Goal: Task Accomplishment & Management: Manage account settings

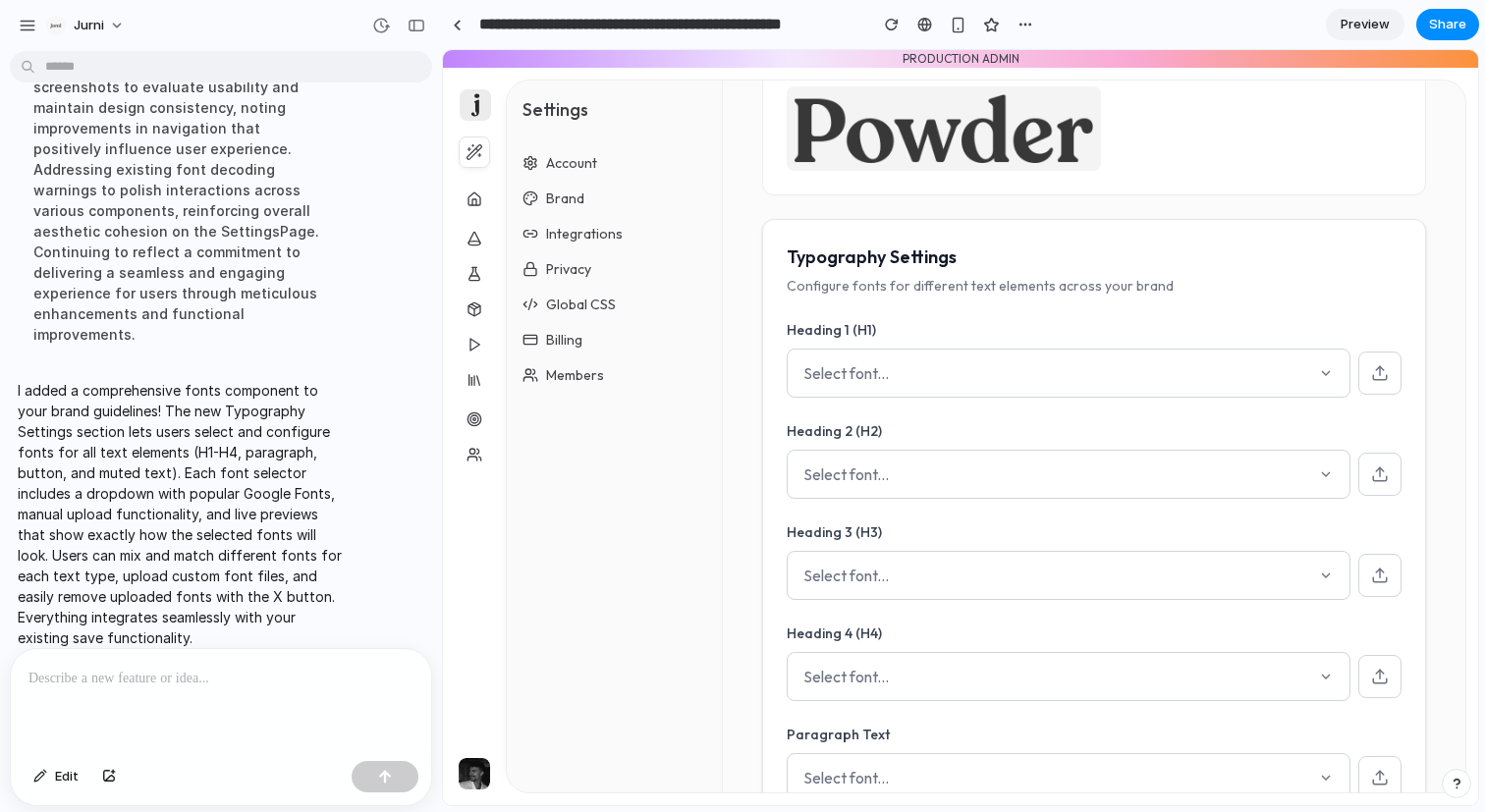
scroll to position [238, 0]
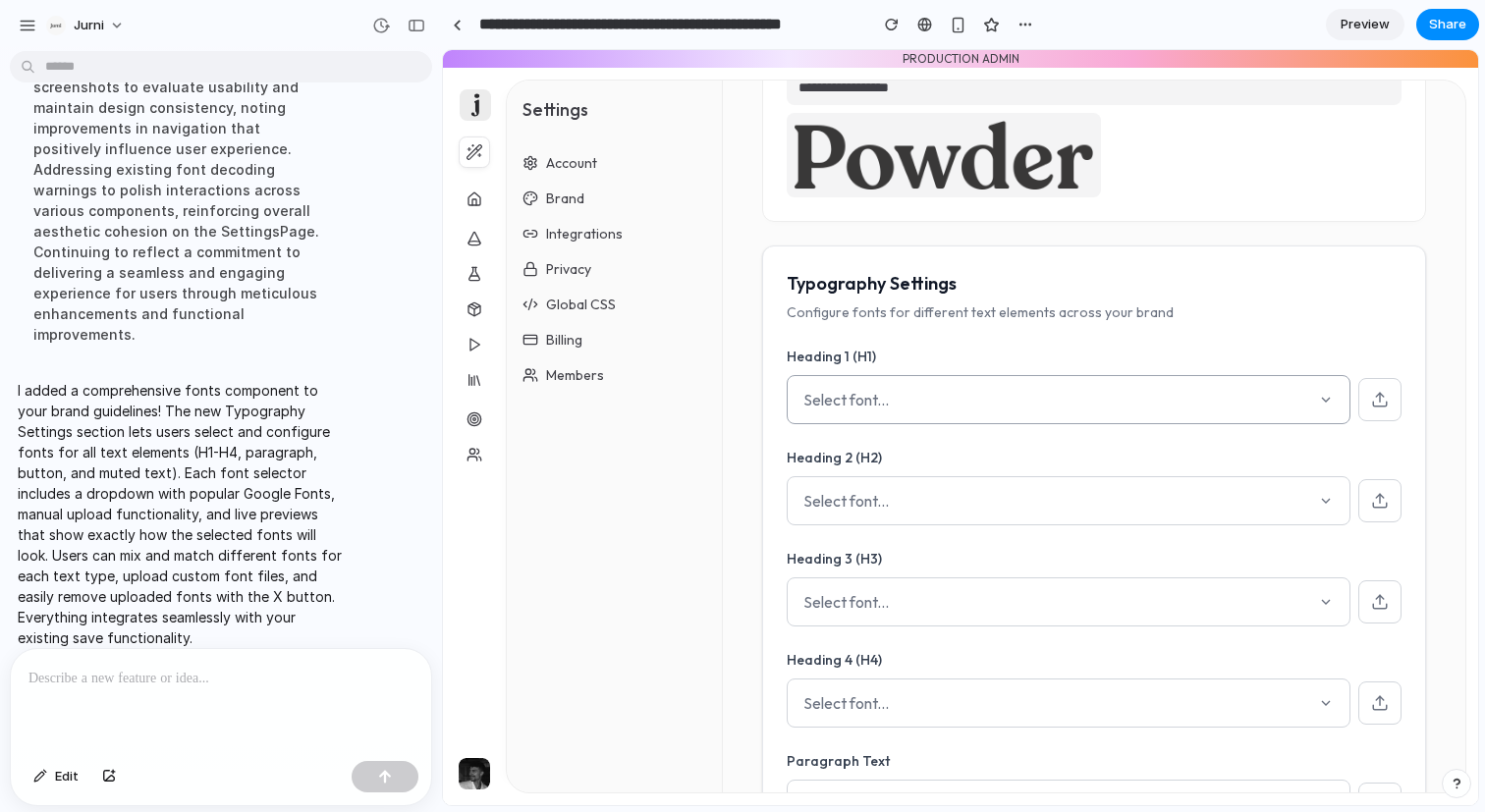
click at [999, 407] on div "Select font..." at bounding box center [1069, 399] width 564 height 49
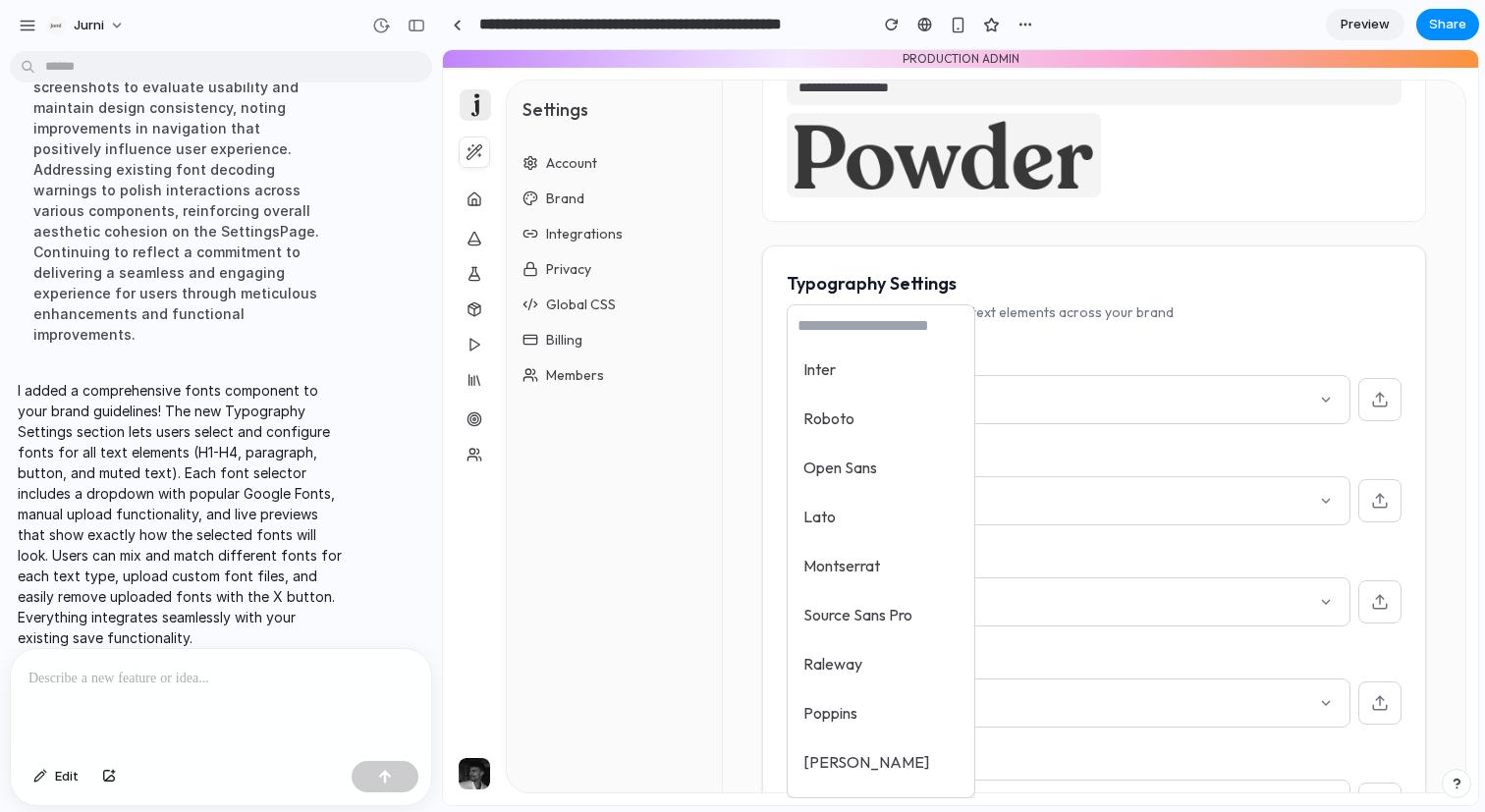
click at [1104, 414] on div "Inter Roboto Open Sans Lato Montserrat Source Sans Pro Raleway Poppins Oswald P…" at bounding box center [960, 427] width 1035 height 755
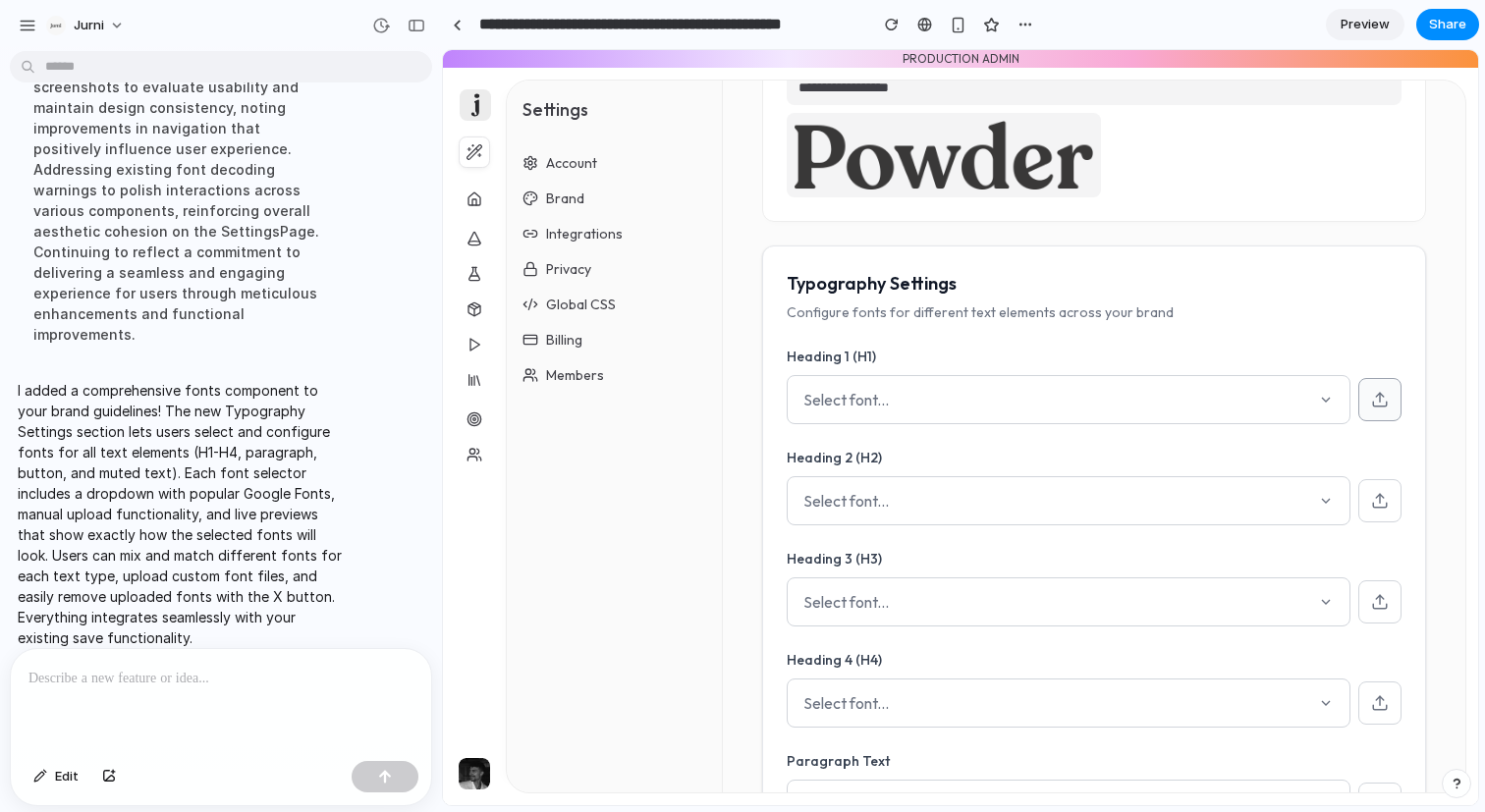
click at [1390, 404] on button at bounding box center [1379, 399] width 43 height 43
click at [461, 28] on div at bounding box center [457, 25] width 9 height 11
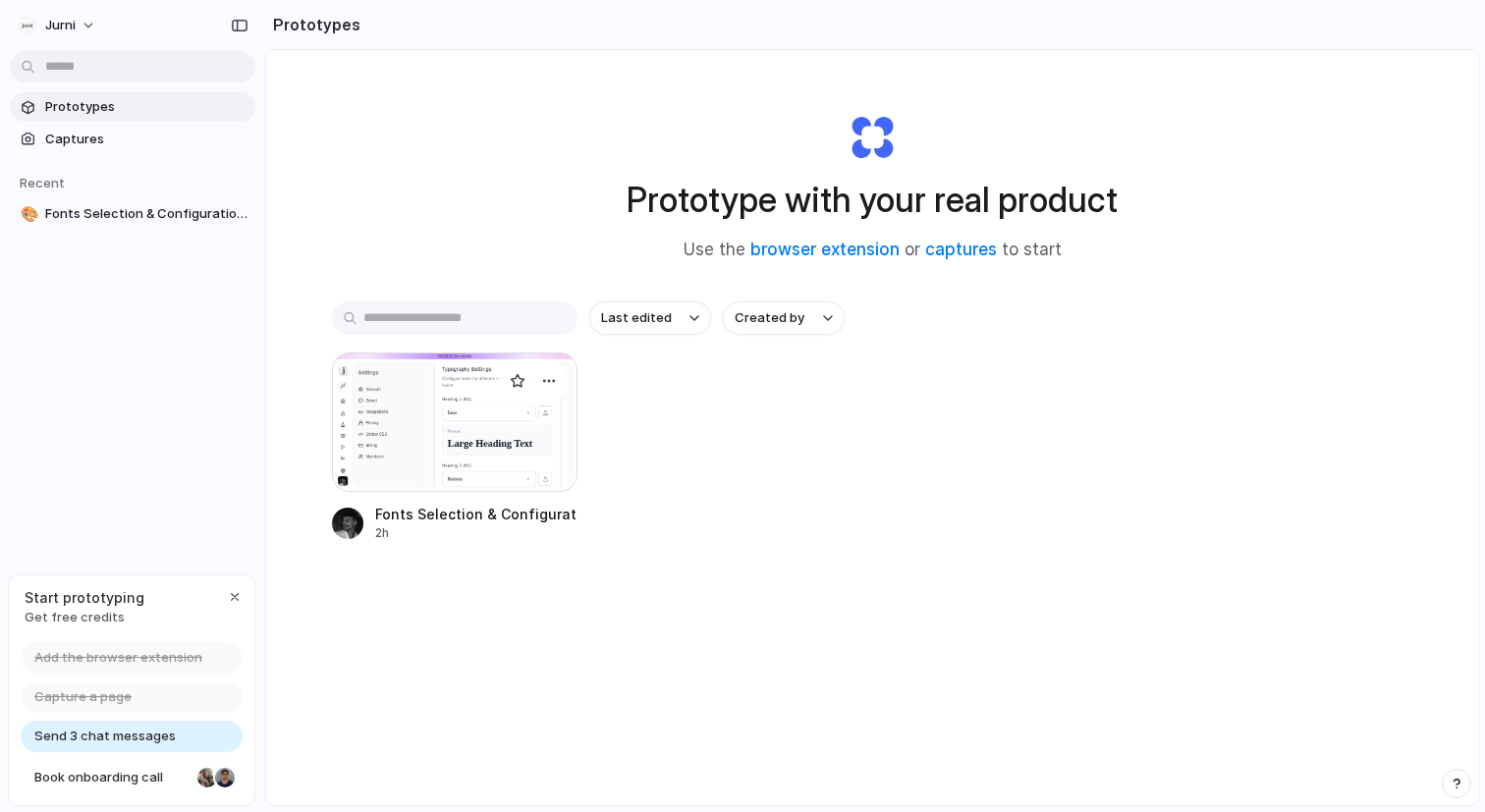
click at [529, 467] on div at bounding box center [455, 422] width 246 height 139
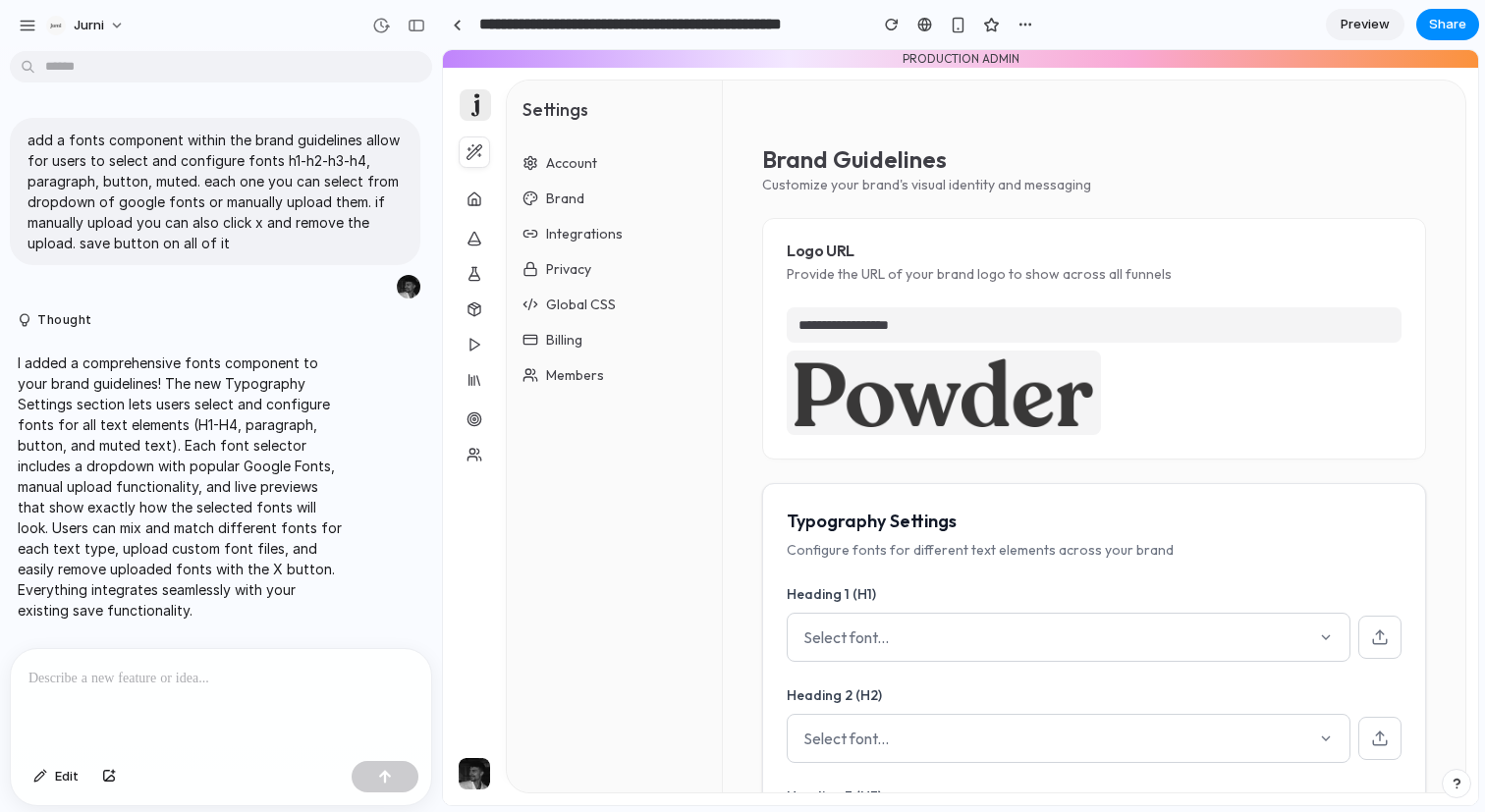
click at [1366, 30] on span "Preview" at bounding box center [1365, 25] width 49 height 20
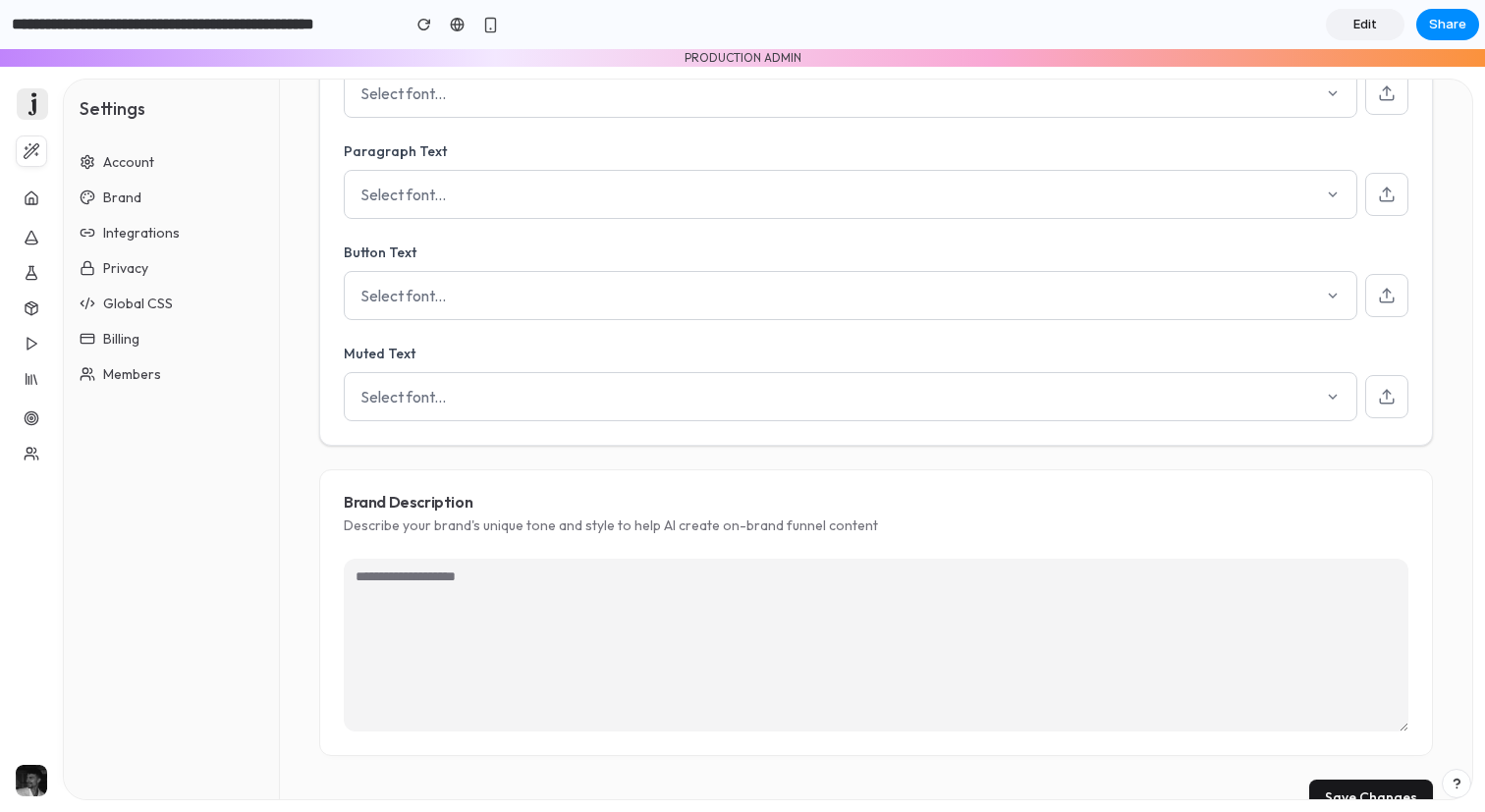
scroll to position [885, 0]
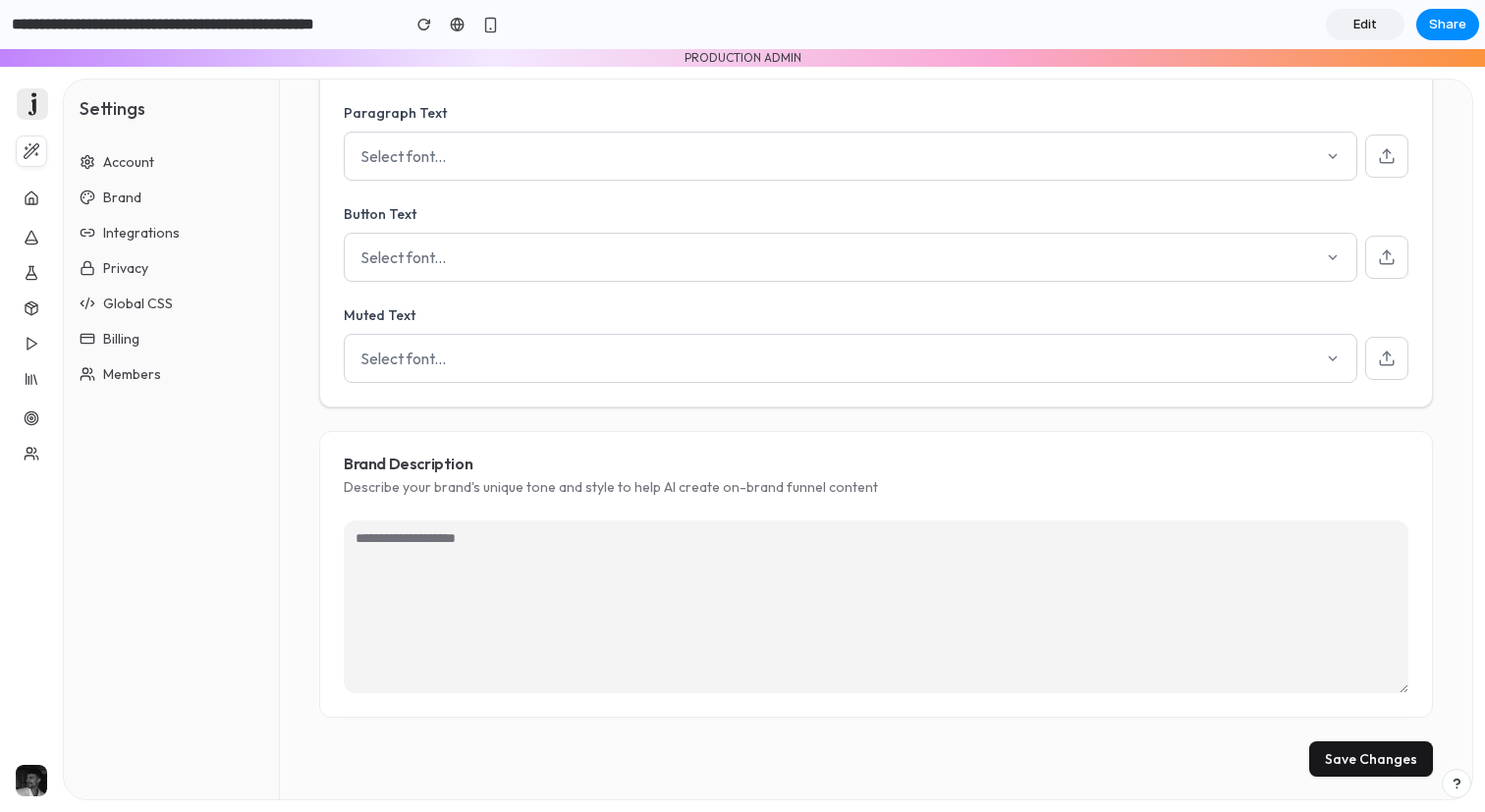
click at [173, 333] on link "Billing" at bounding box center [171, 338] width 199 height 31
click at [169, 274] on link "Privacy" at bounding box center [171, 267] width 199 height 31
click at [35, 338] on icon at bounding box center [32, 344] width 16 height 16
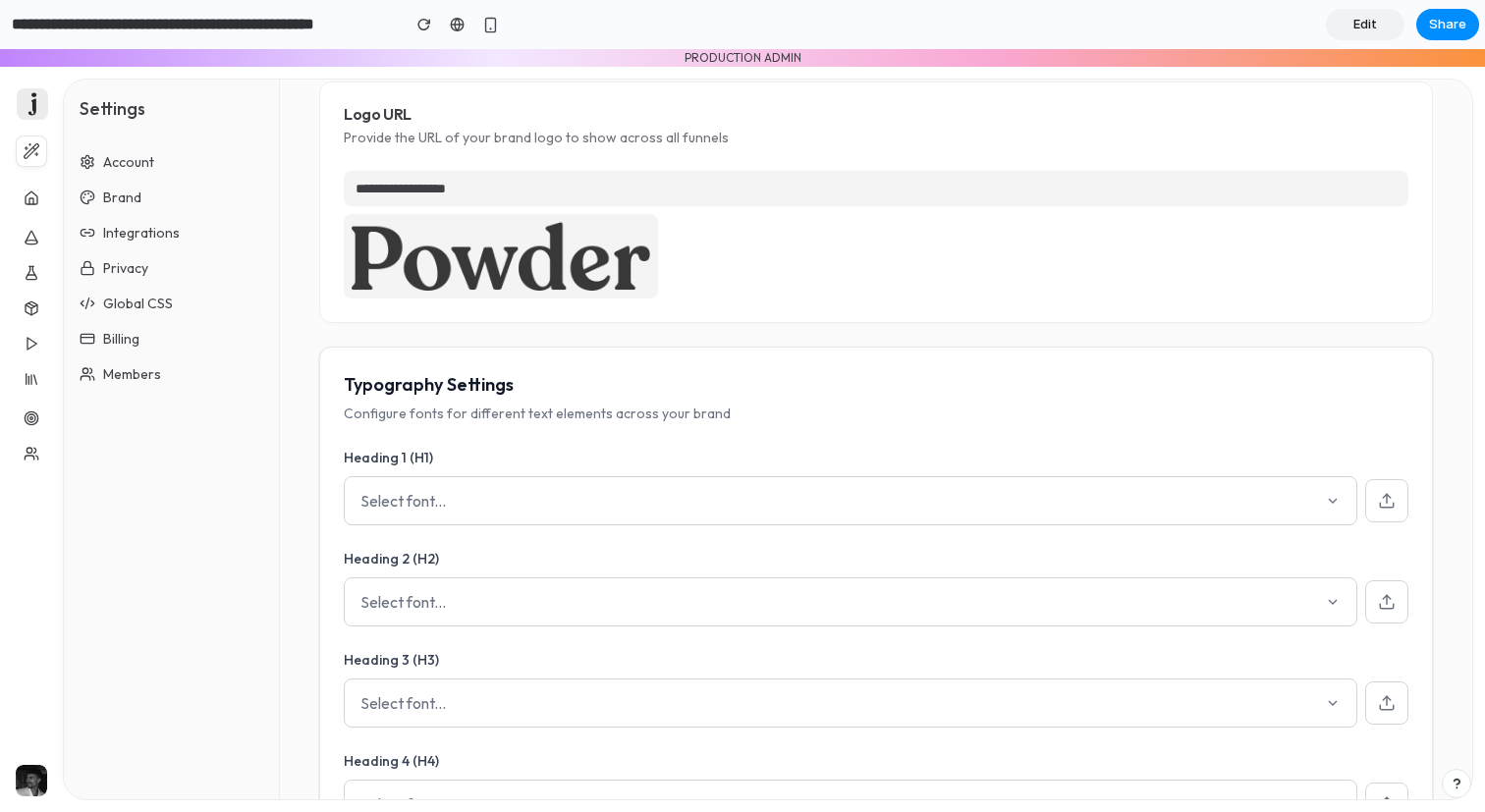
scroll to position [148, 0]
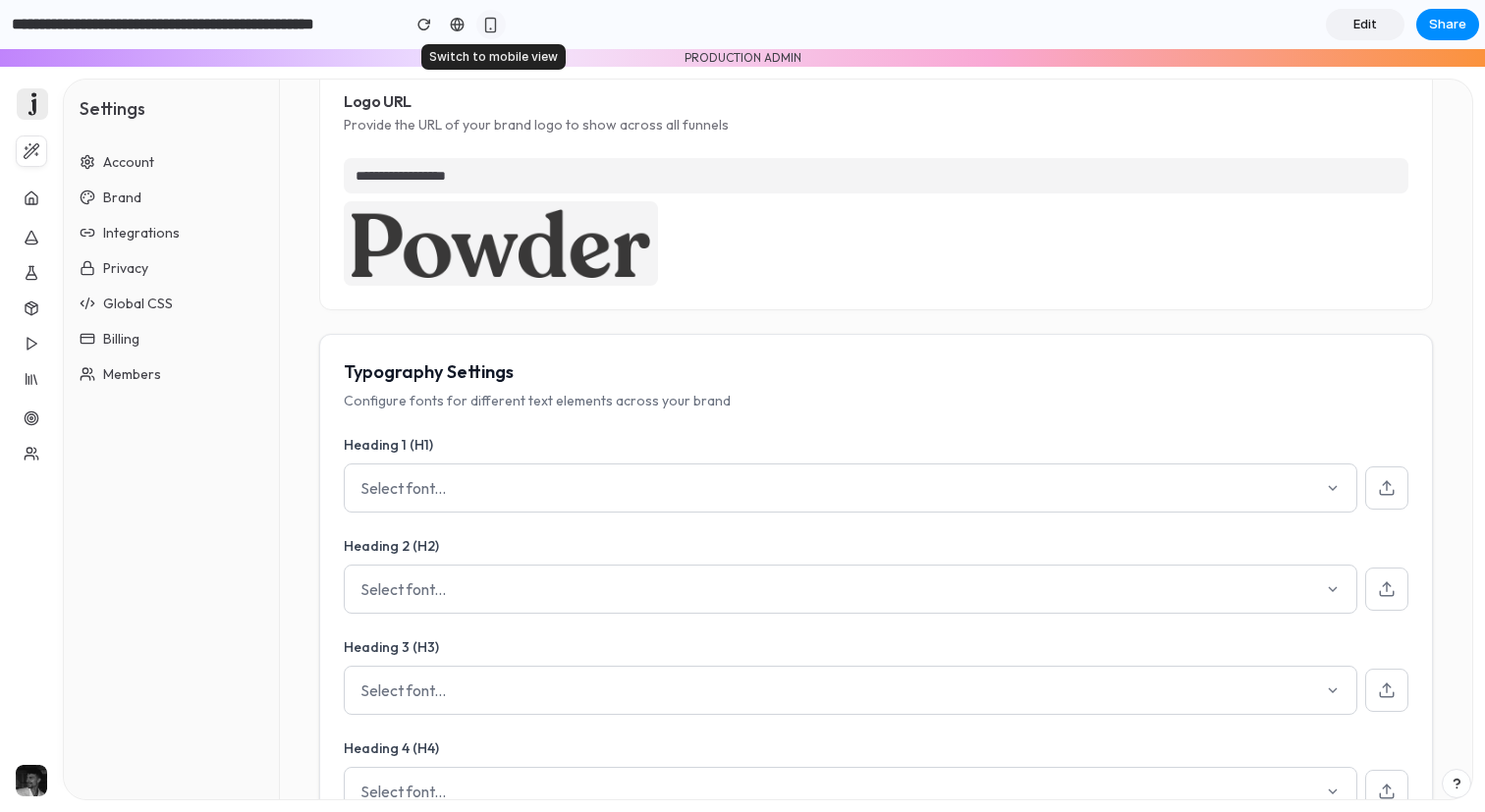
click at [493, 33] on button "button" at bounding box center [490, 24] width 29 height 29
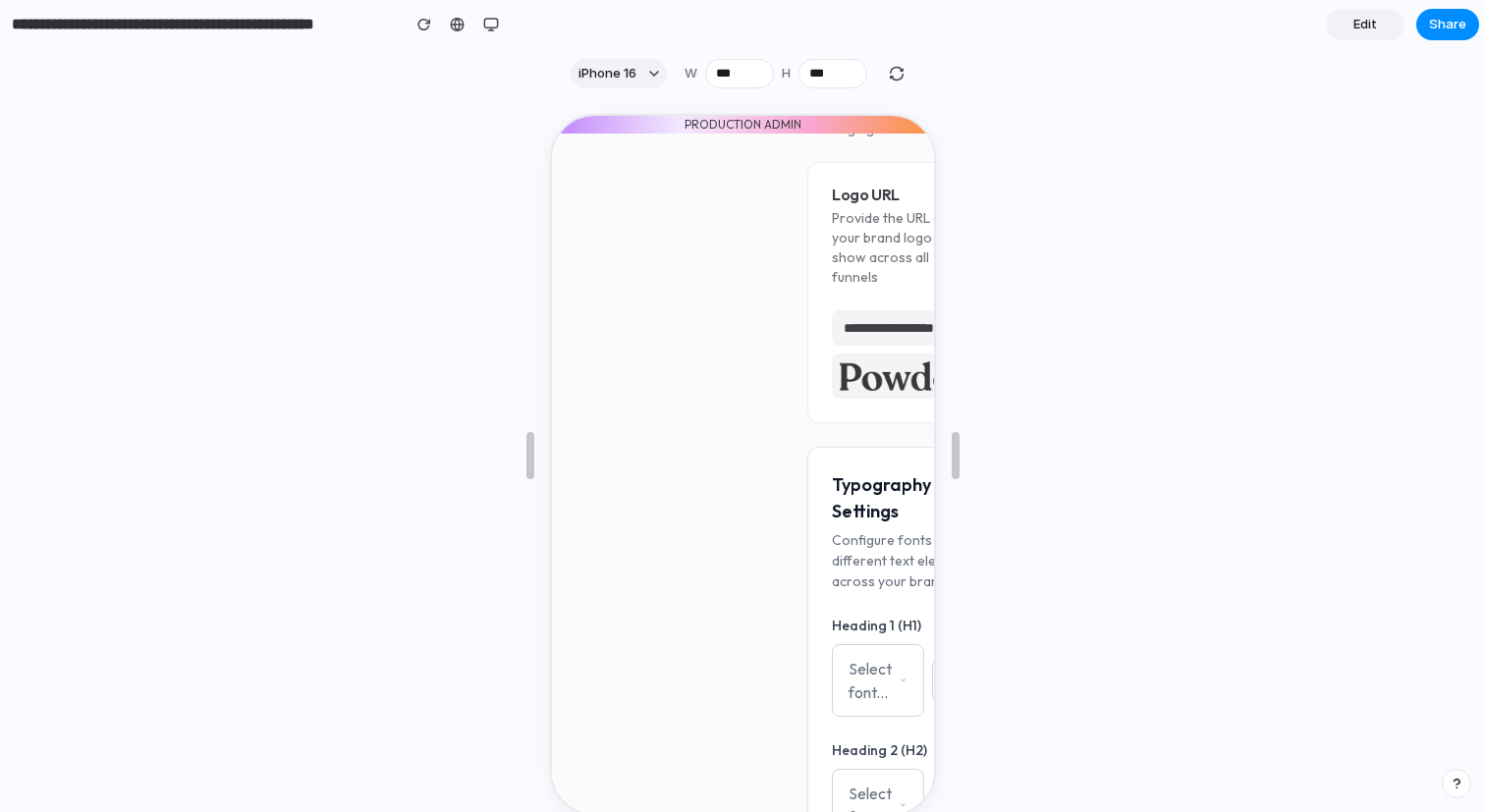
scroll to position [0, 0]
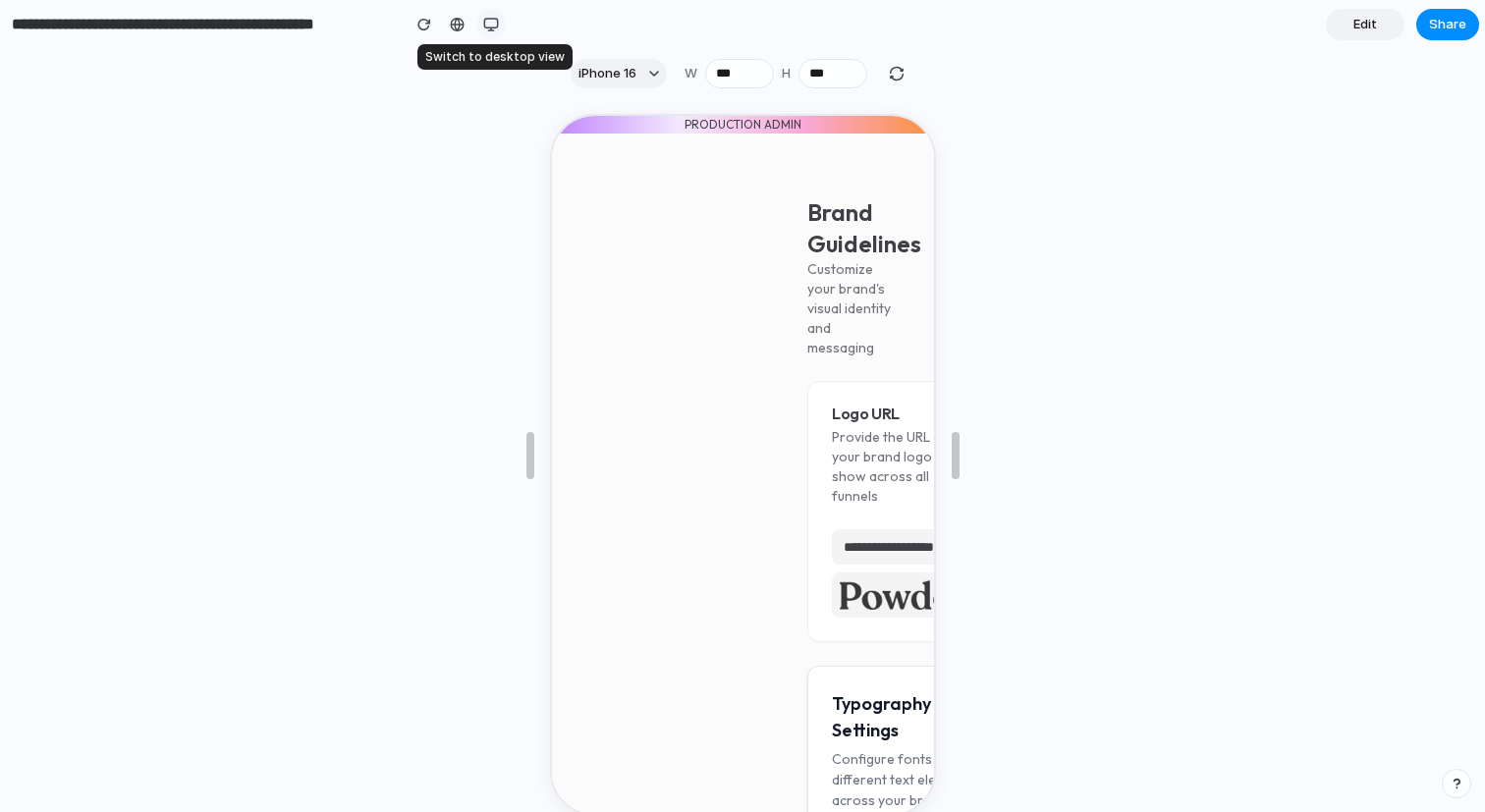
click at [493, 32] on button "button" at bounding box center [490, 24] width 29 height 29
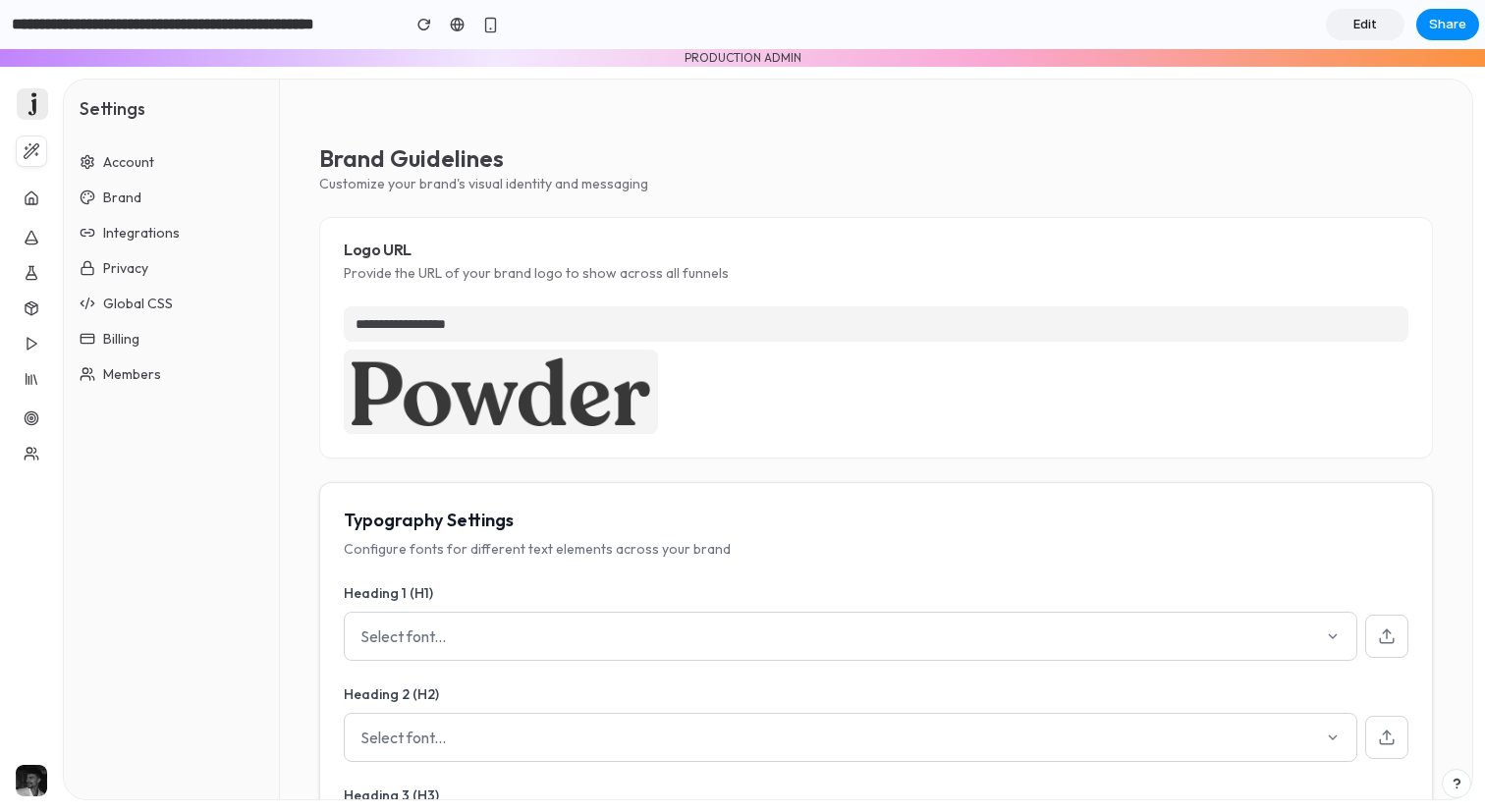
click at [1367, 26] on span "Edit" at bounding box center [1365, 25] width 24 height 20
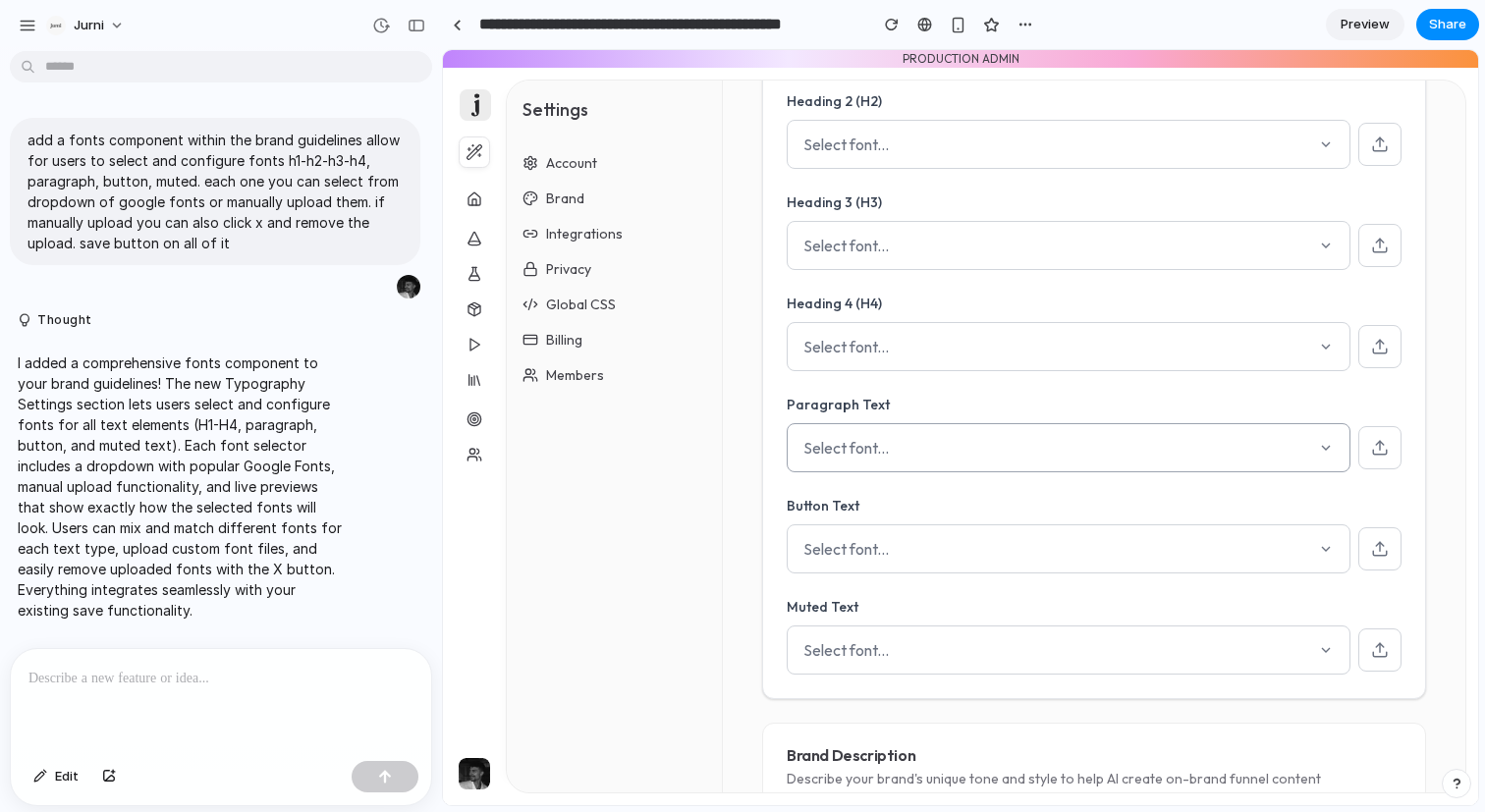
scroll to position [894, 0]
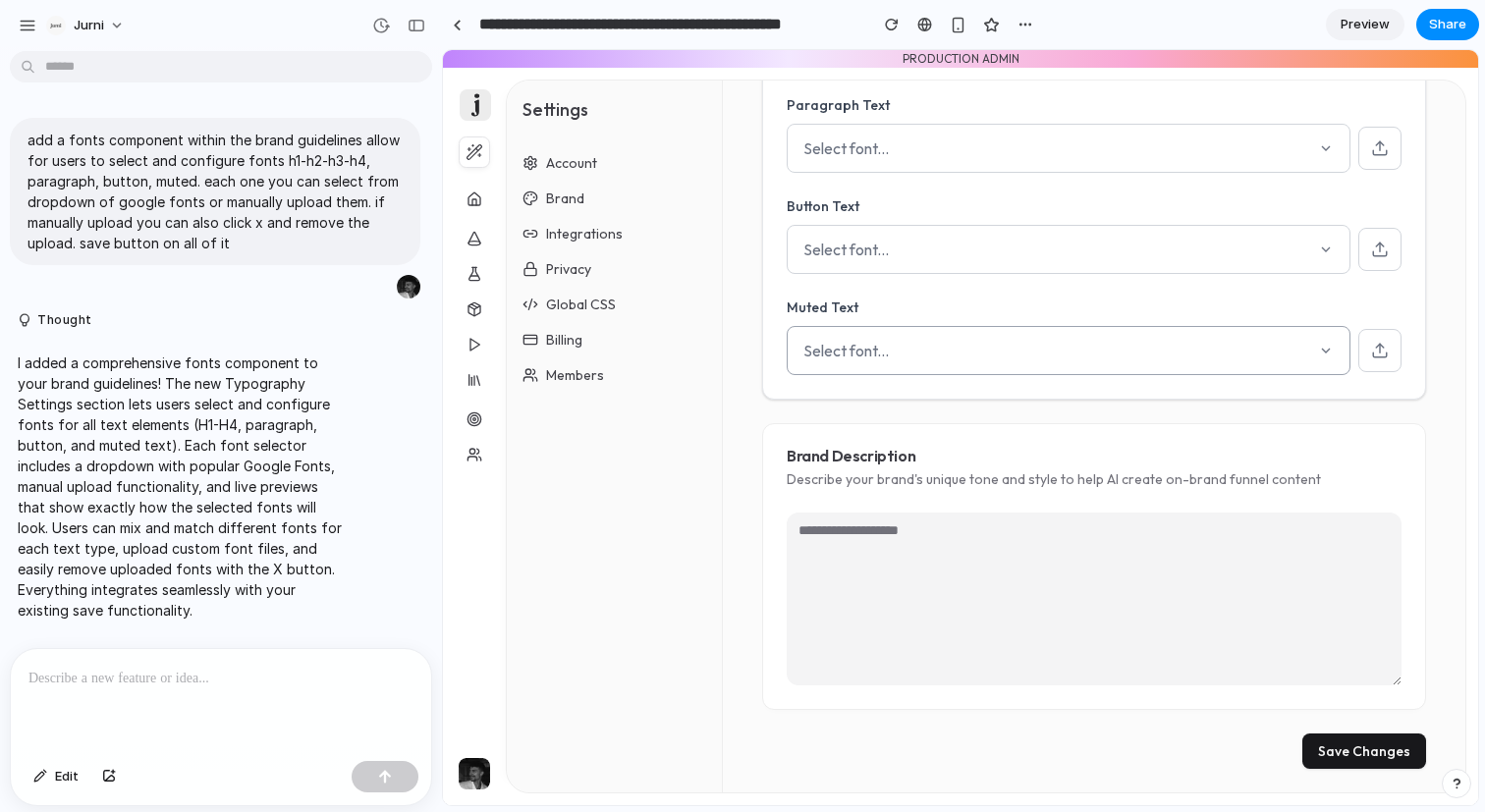
click at [1311, 346] on div "Select font..." at bounding box center [1069, 350] width 564 height 49
click at [1311, 346] on div "Inter Roboto Open Sans Lato Montserrat Source Sans Pro Raleway Poppins Oswald P…" at bounding box center [960, 427] width 1035 height 755
click at [107, 776] on div "button" at bounding box center [109, 777] width 14 height 12
click at [71, 780] on span "Edit" at bounding box center [67, 777] width 24 height 20
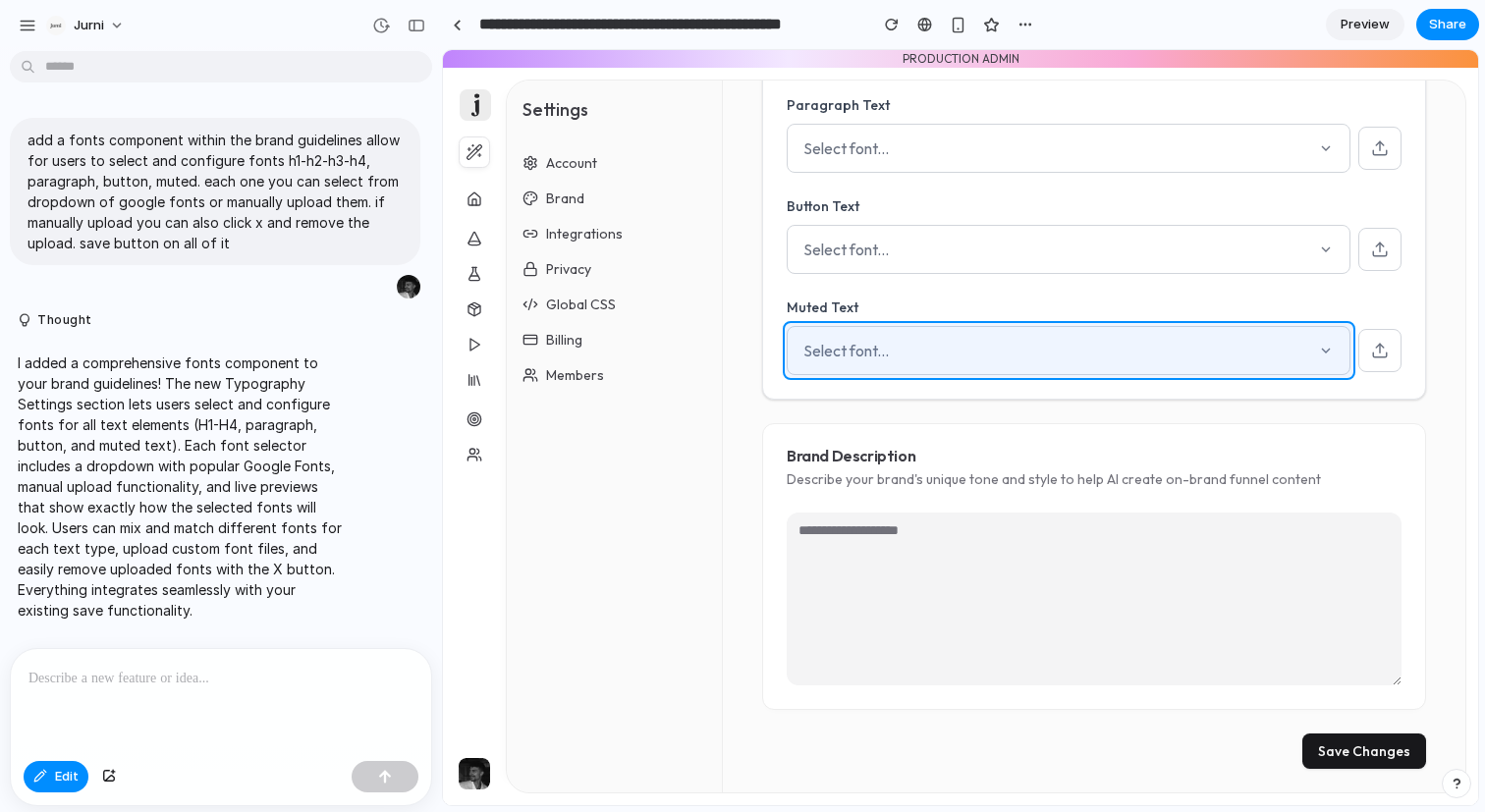
click at [894, 330] on div at bounding box center [961, 428] width 1034 height 754
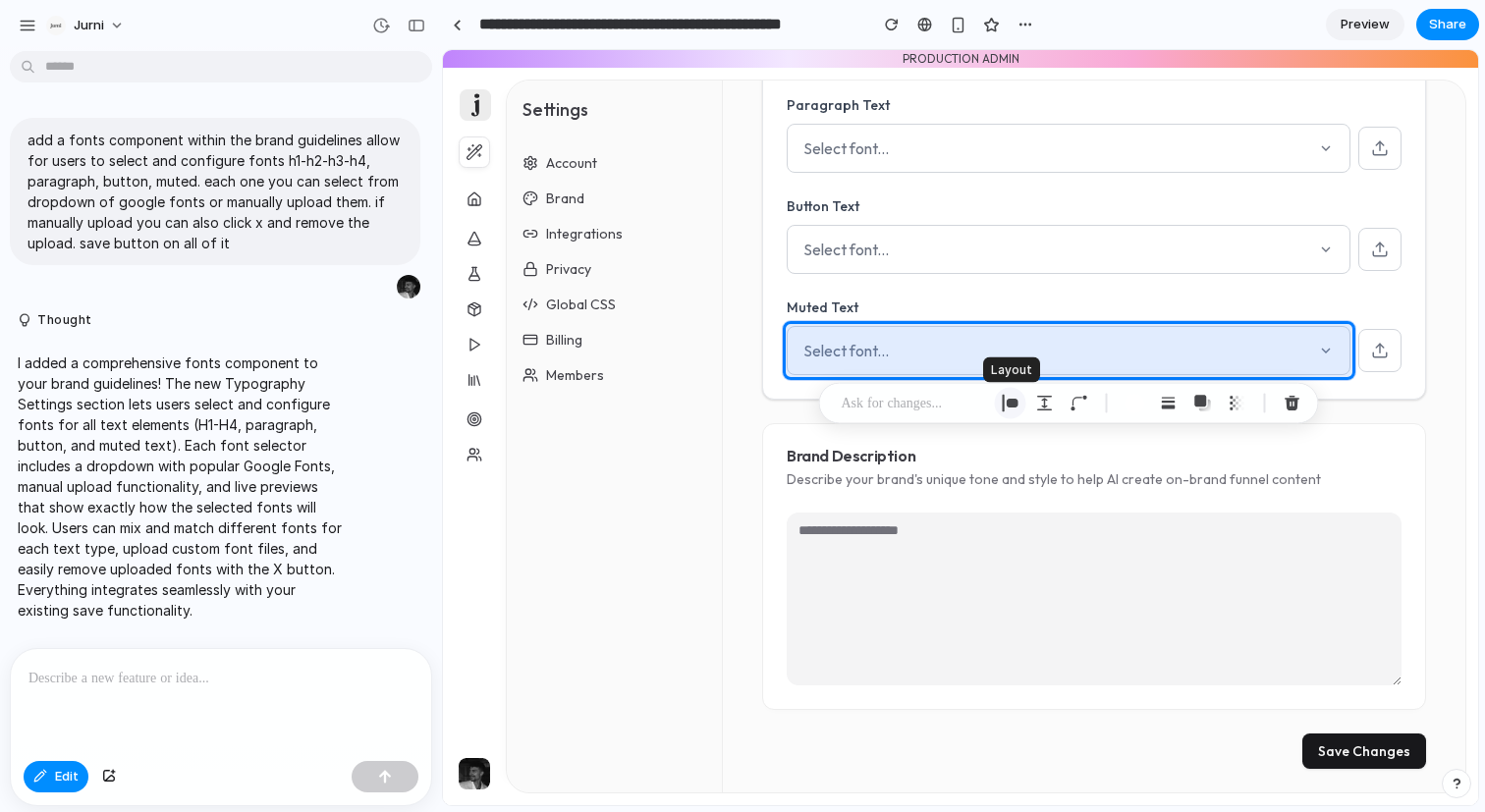
click at [1014, 406] on div "button" at bounding box center [1011, 404] width 18 height 18
select select "**********"
select select "******"
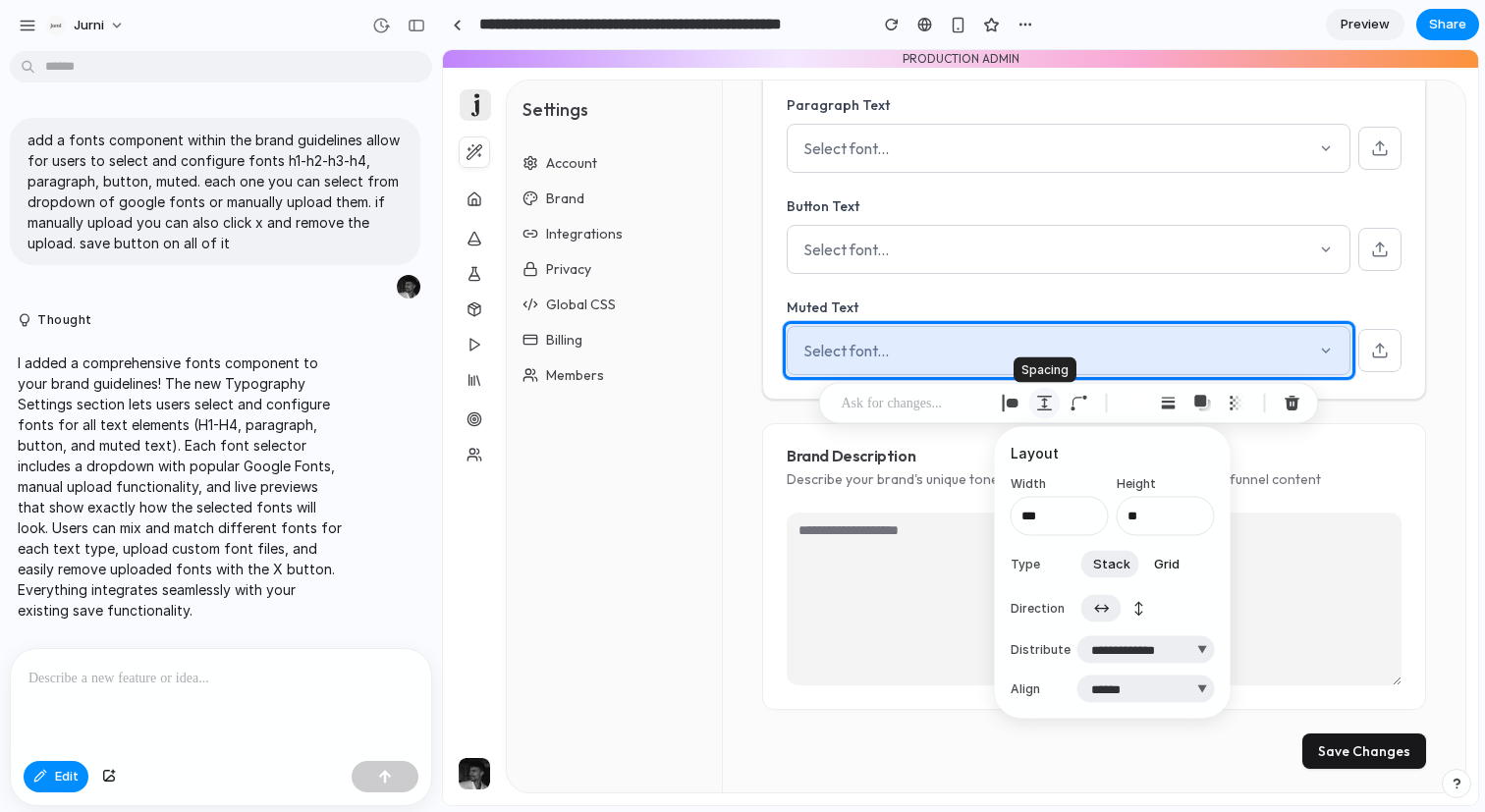
click at [1034, 403] on button "button" at bounding box center [1044, 403] width 31 height 31
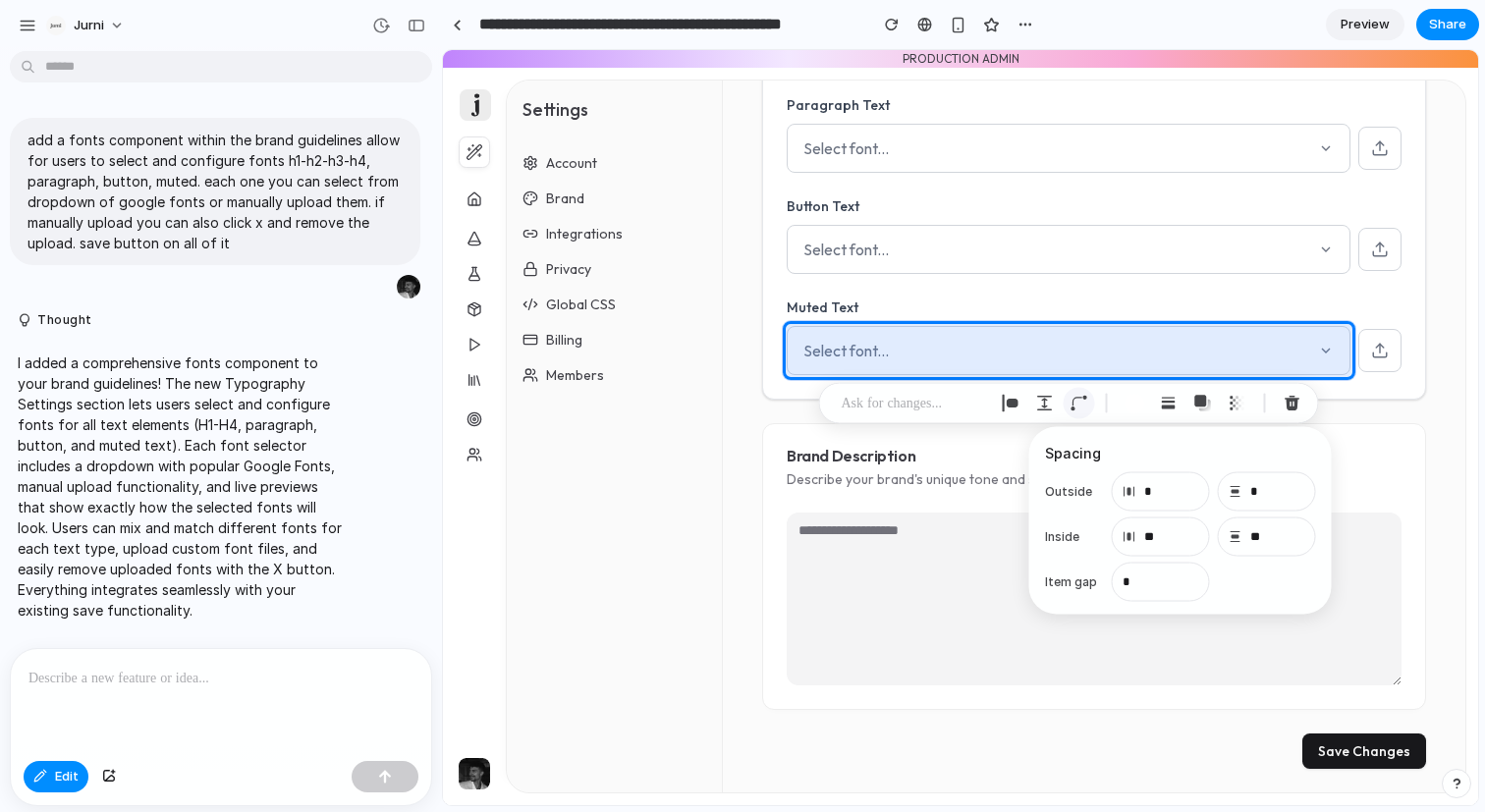
click at [1071, 400] on div "button" at bounding box center [1080, 404] width 18 height 18
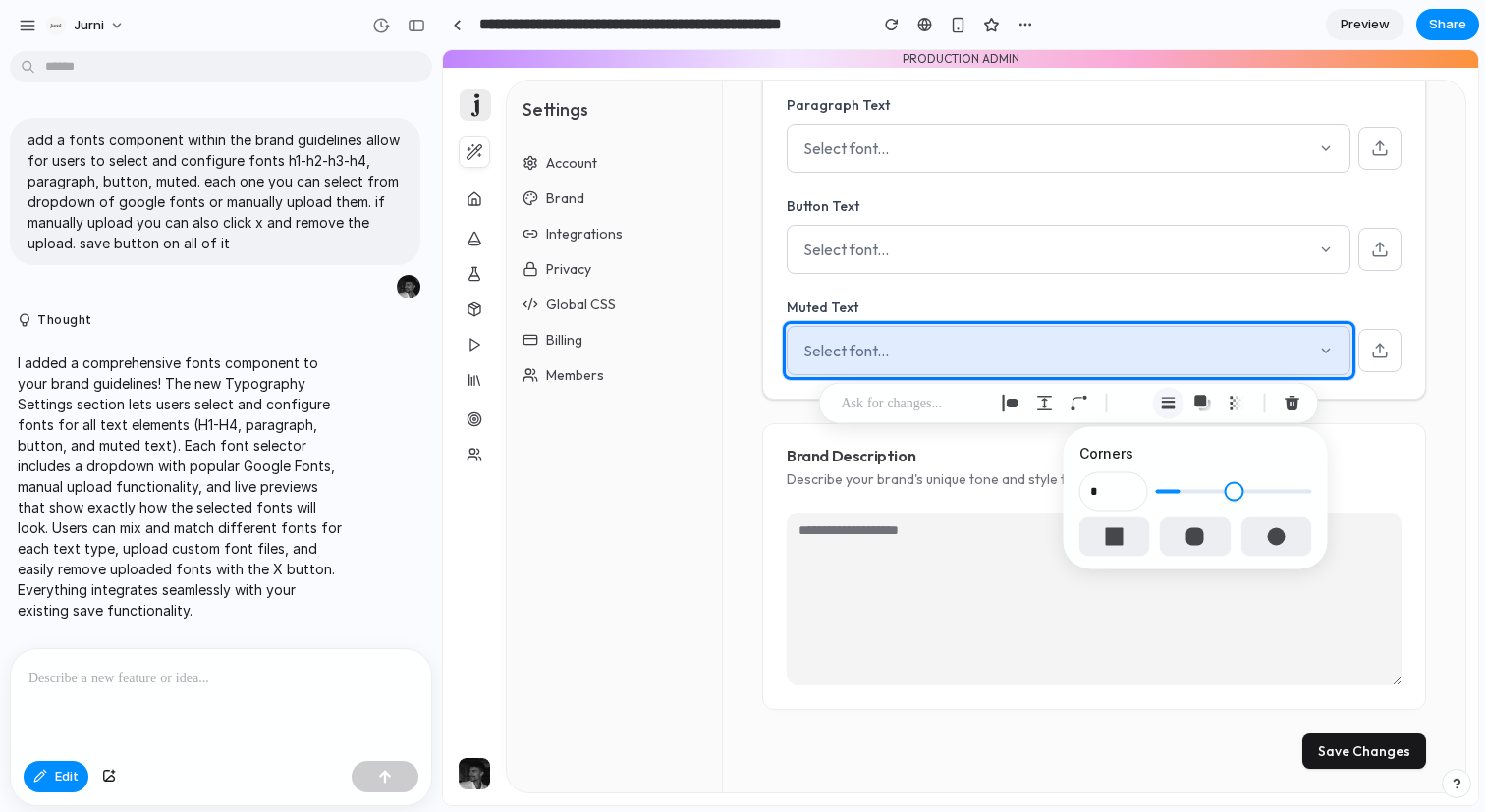
click at [1175, 398] on div "button" at bounding box center [1169, 404] width 18 height 18
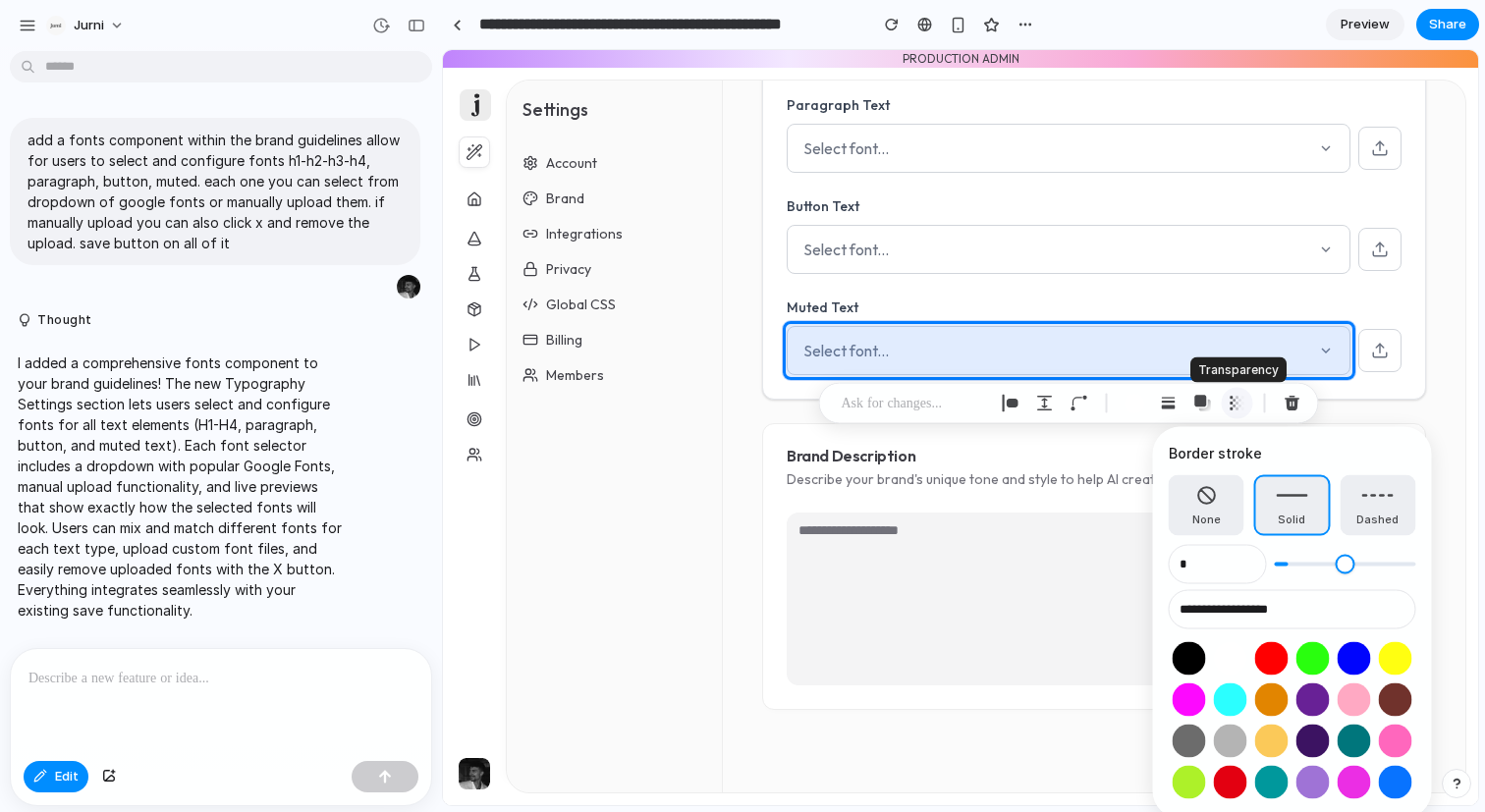
click at [1233, 405] on div "button" at bounding box center [1238, 404] width 18 height 18
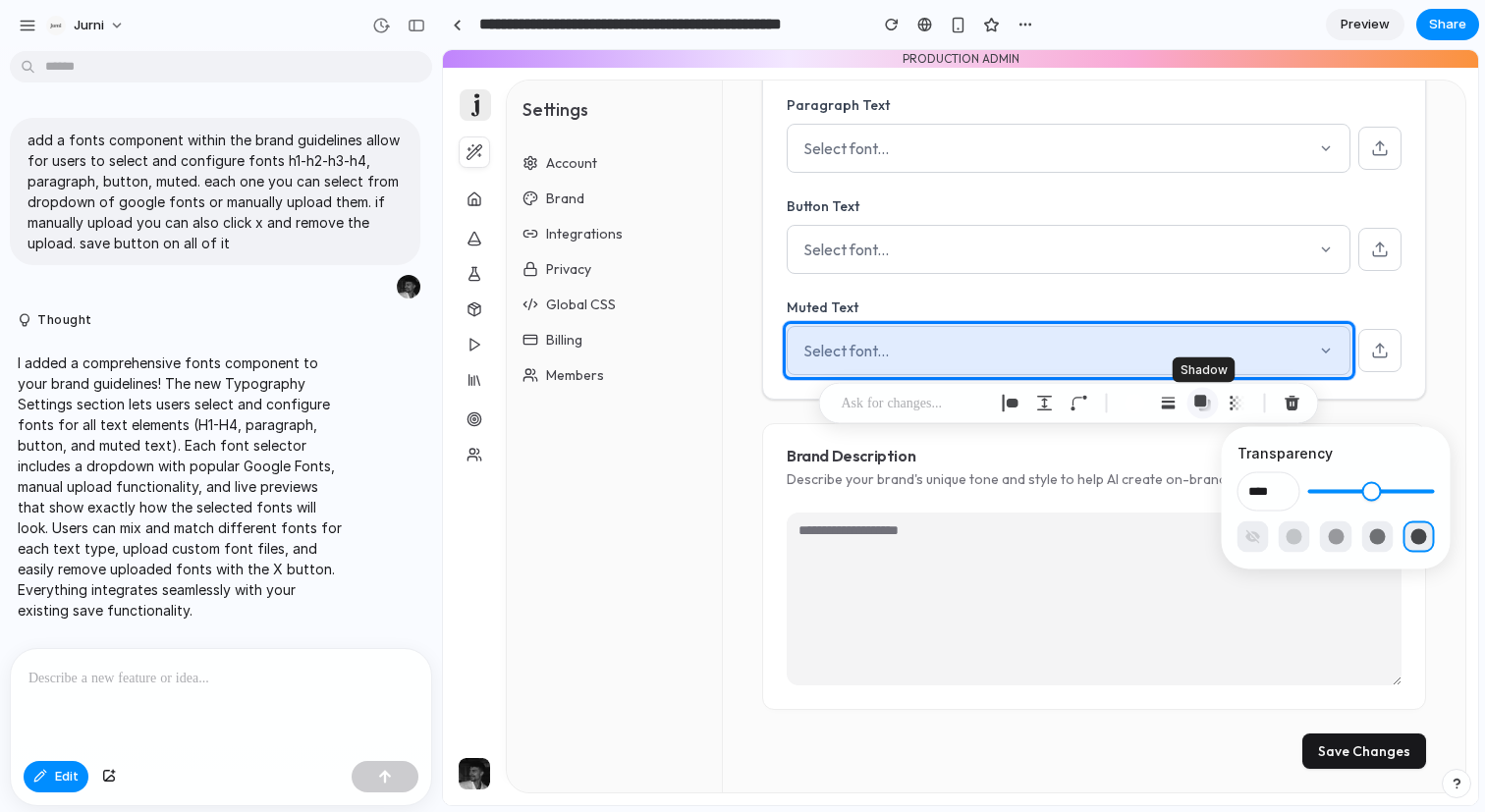
click at [1209, 404] on div "button" at bounding box center [1203, 404] width 18 height 18
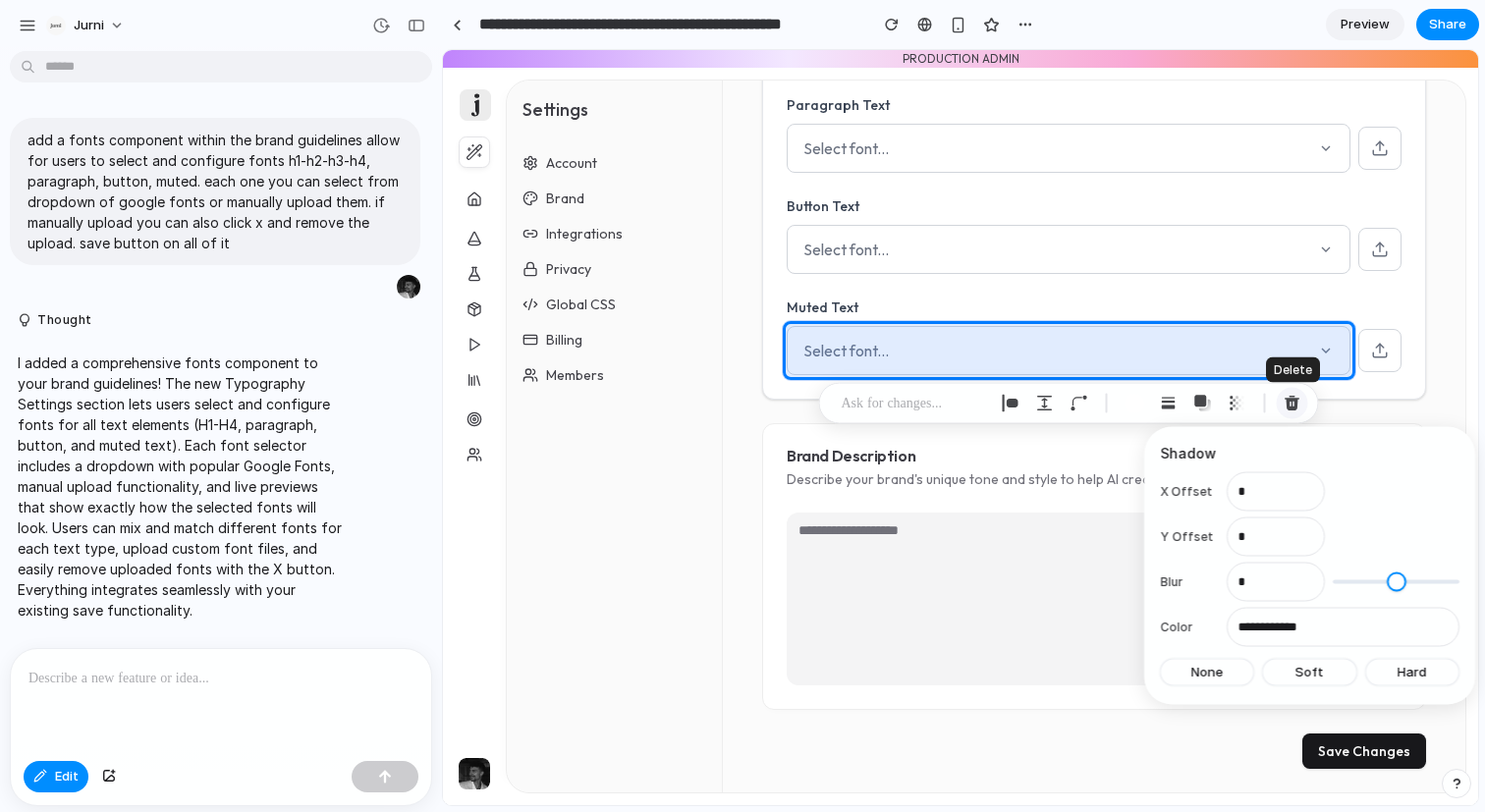
click at [1298, 401] on div "button" at bounding box center [1293, 404] width 18 height 18
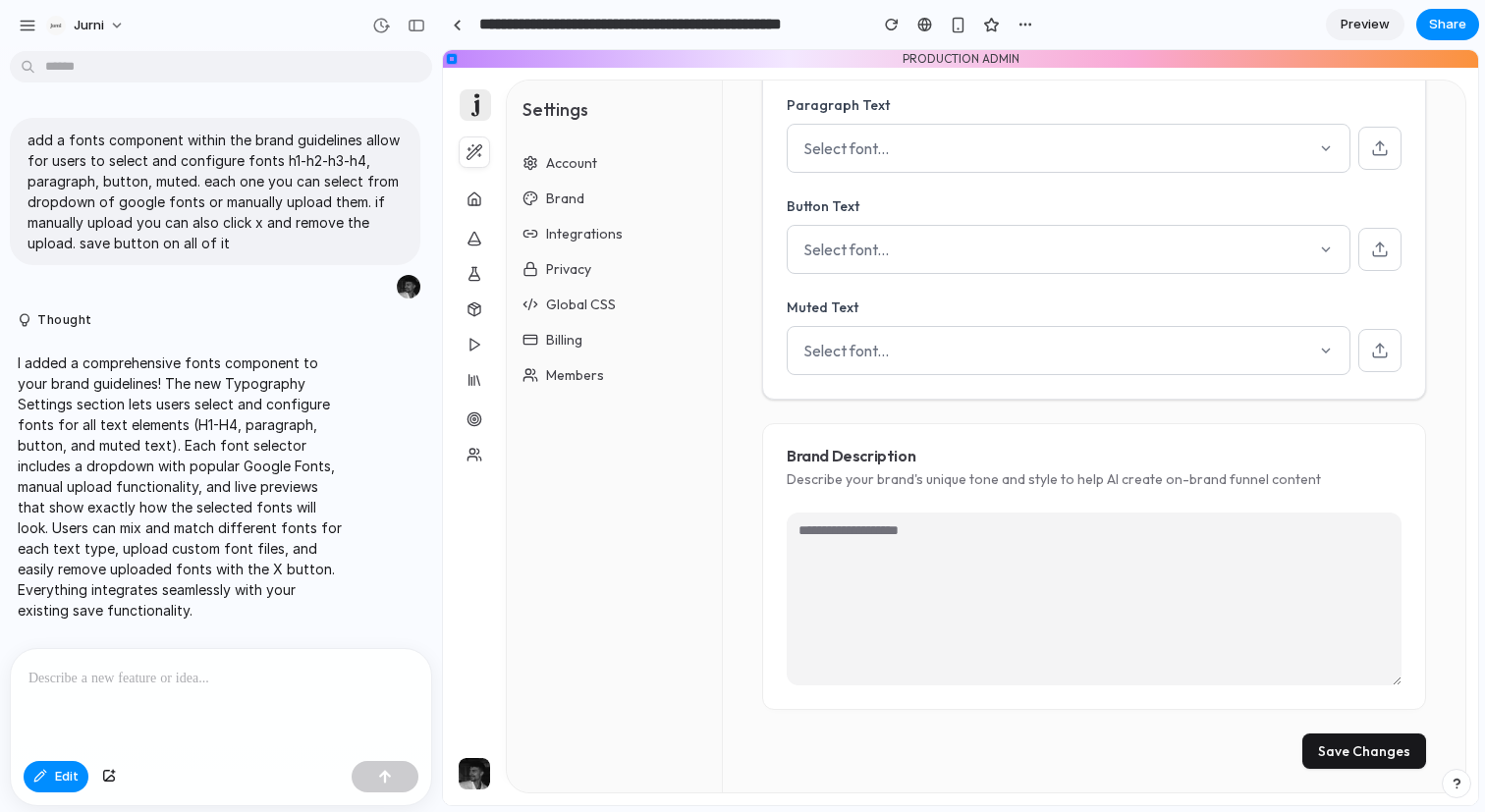
scroll to position [852, 0]
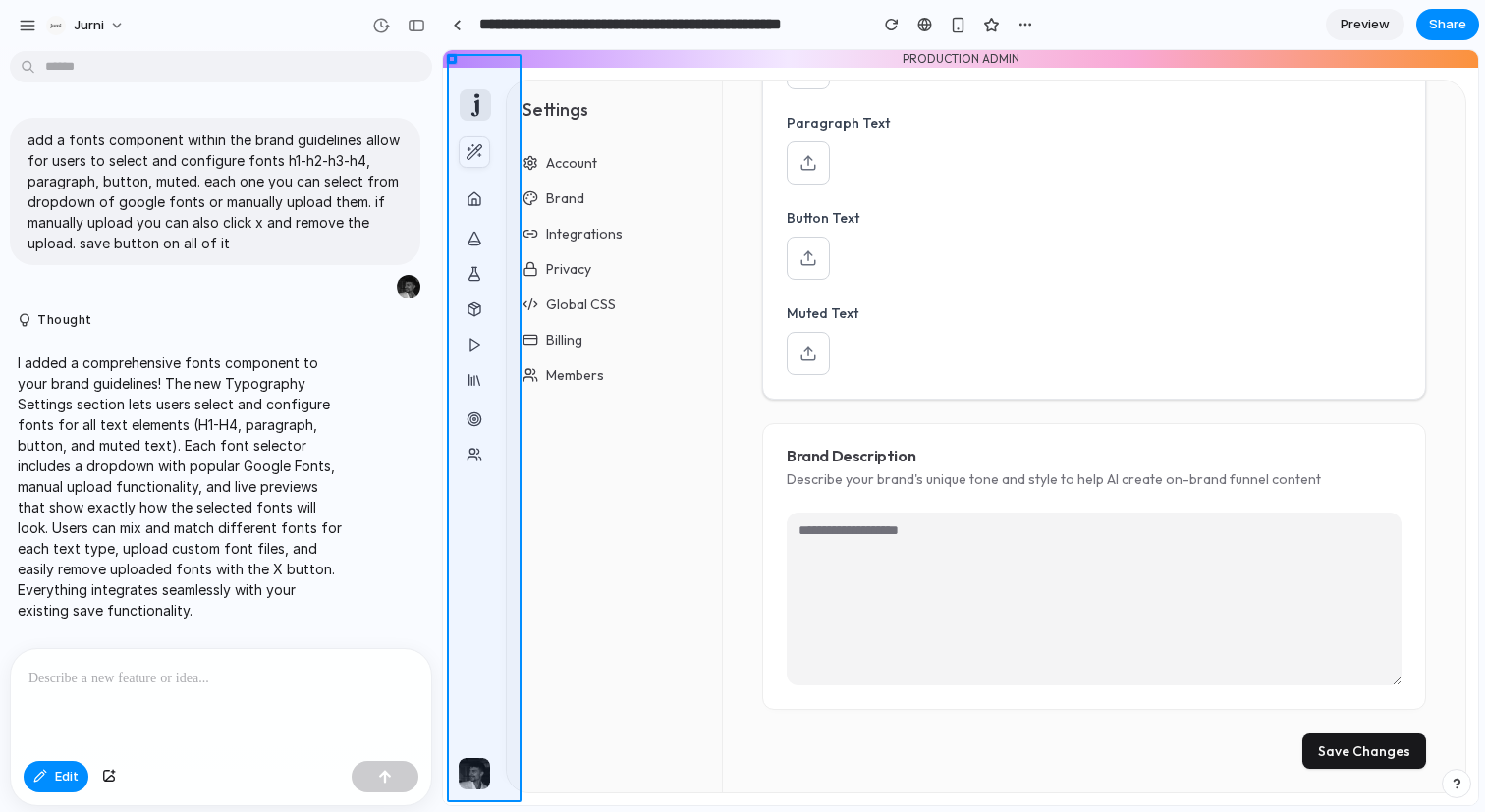
click at [460, 65] on div at bounding box center [961, 428] width 1034 height 754
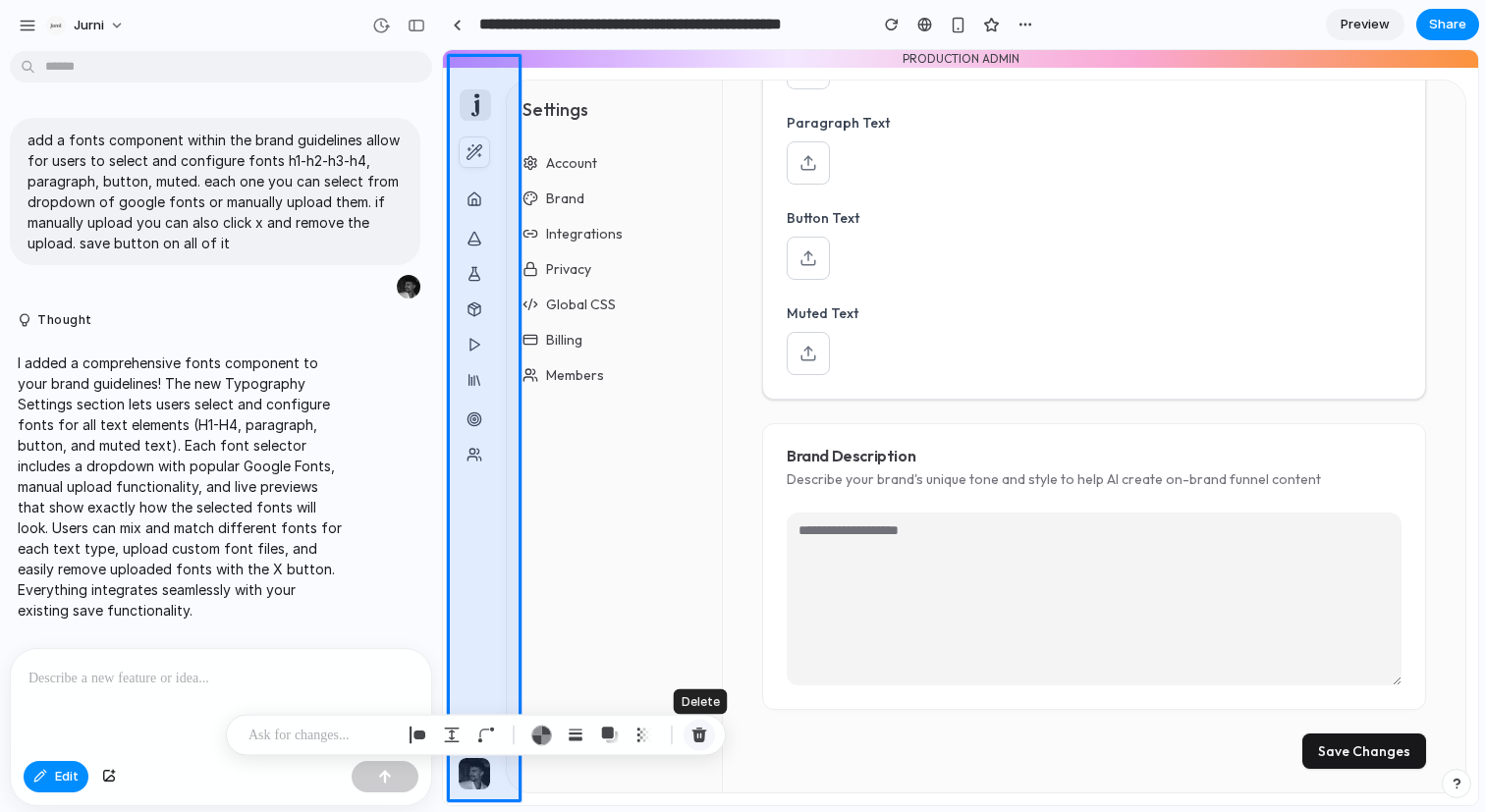
click at [706, 727] on div "button" at bounding box center [699, 736] width 18 height 18
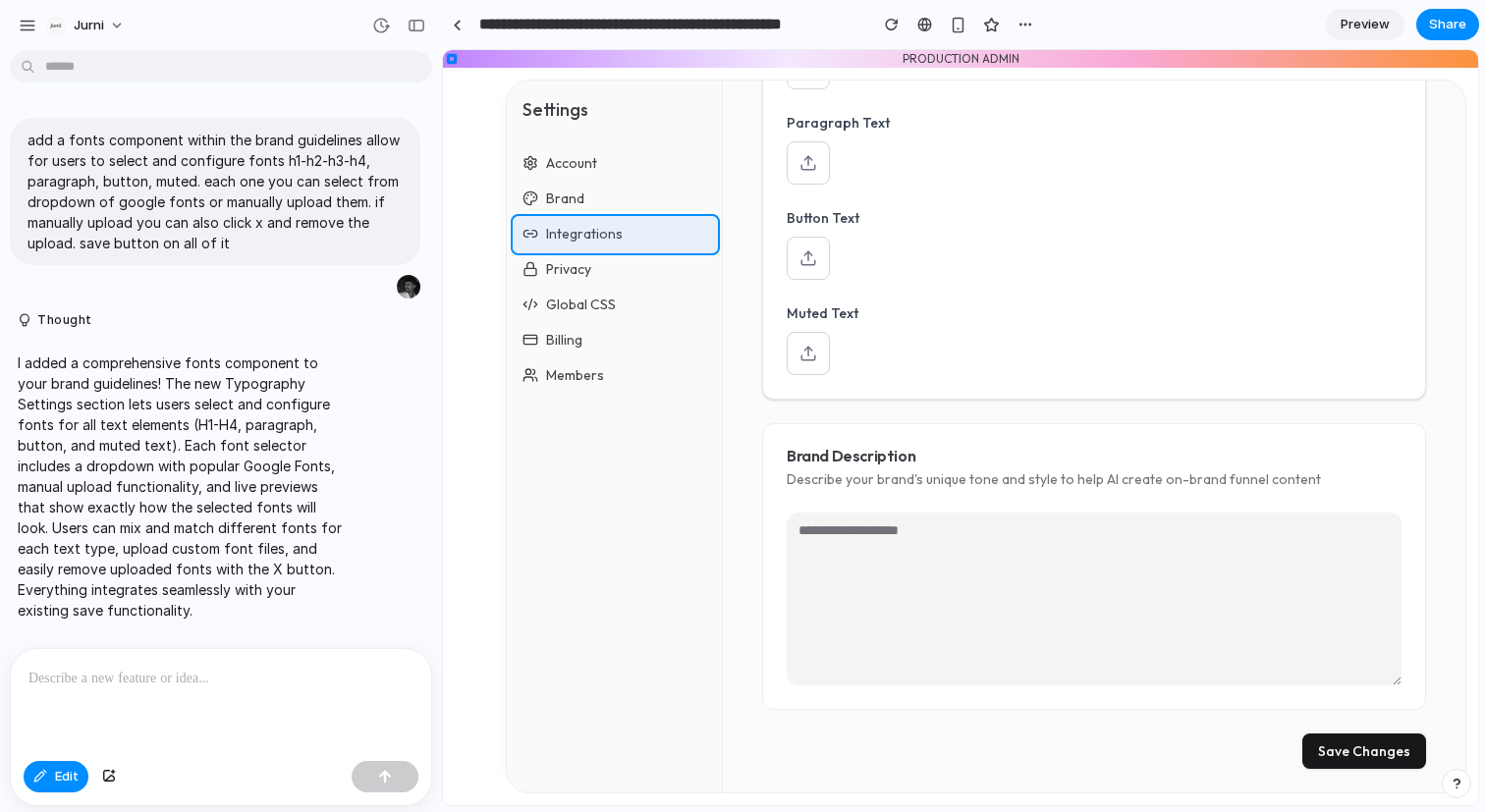
click at [667, 232] on div at bounding box center [961, 428] width 1034 height 754
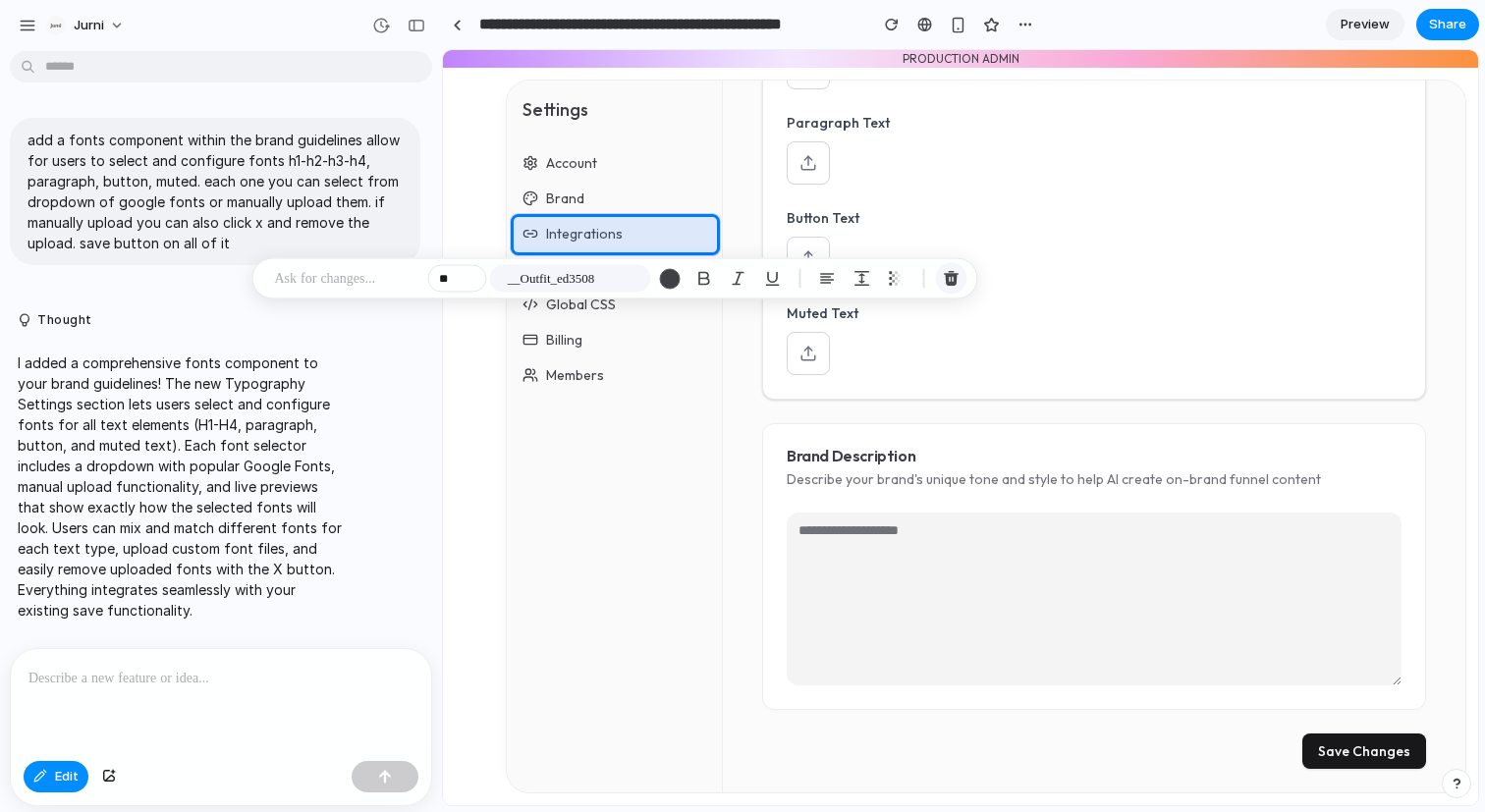
click at [948, 285] on div "button" at bounding box center [952, 279] width 18 height 18
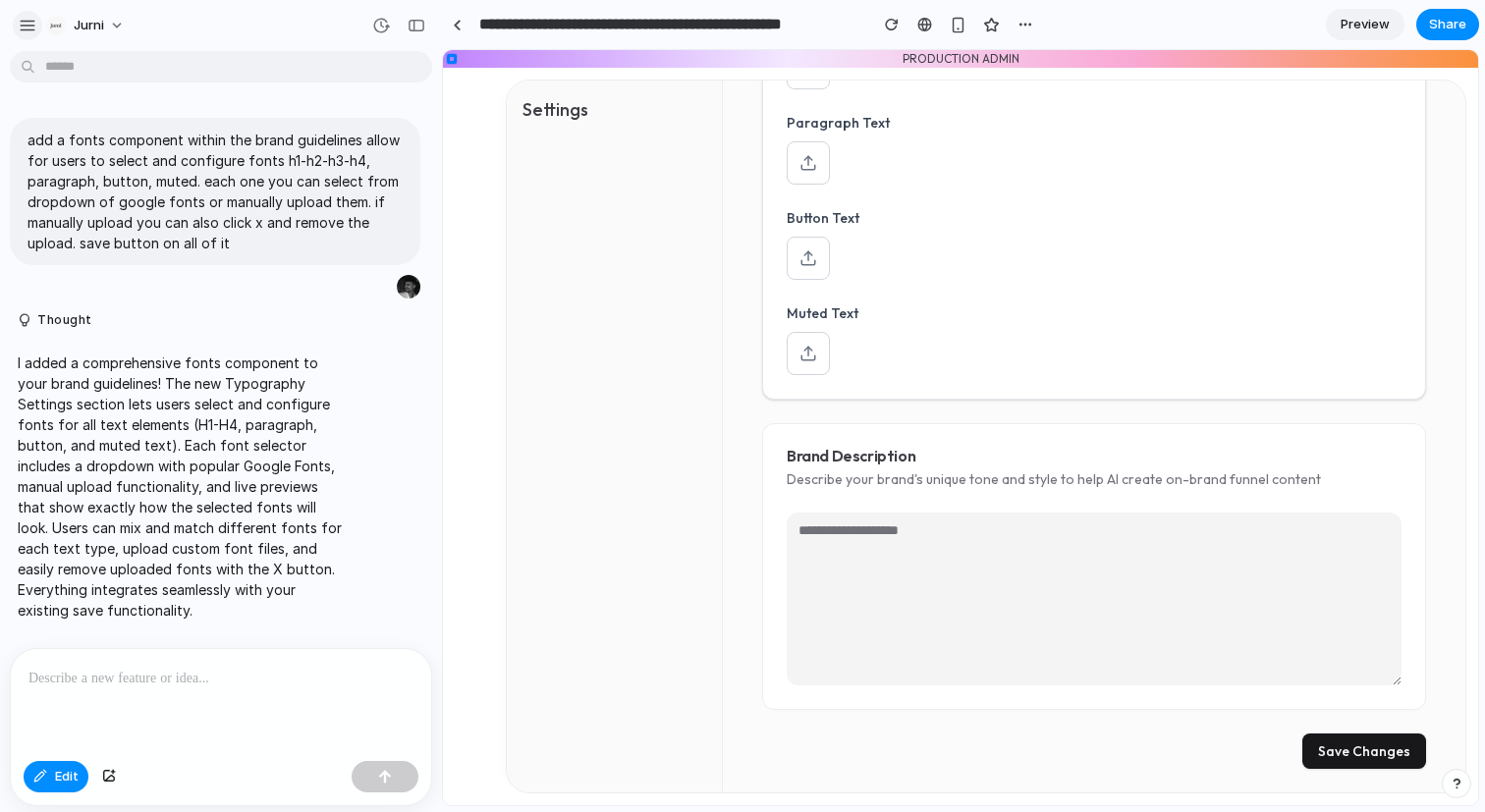
click at [21, 32] on div "button" at bounding box center [28, 26] width 18 height 18
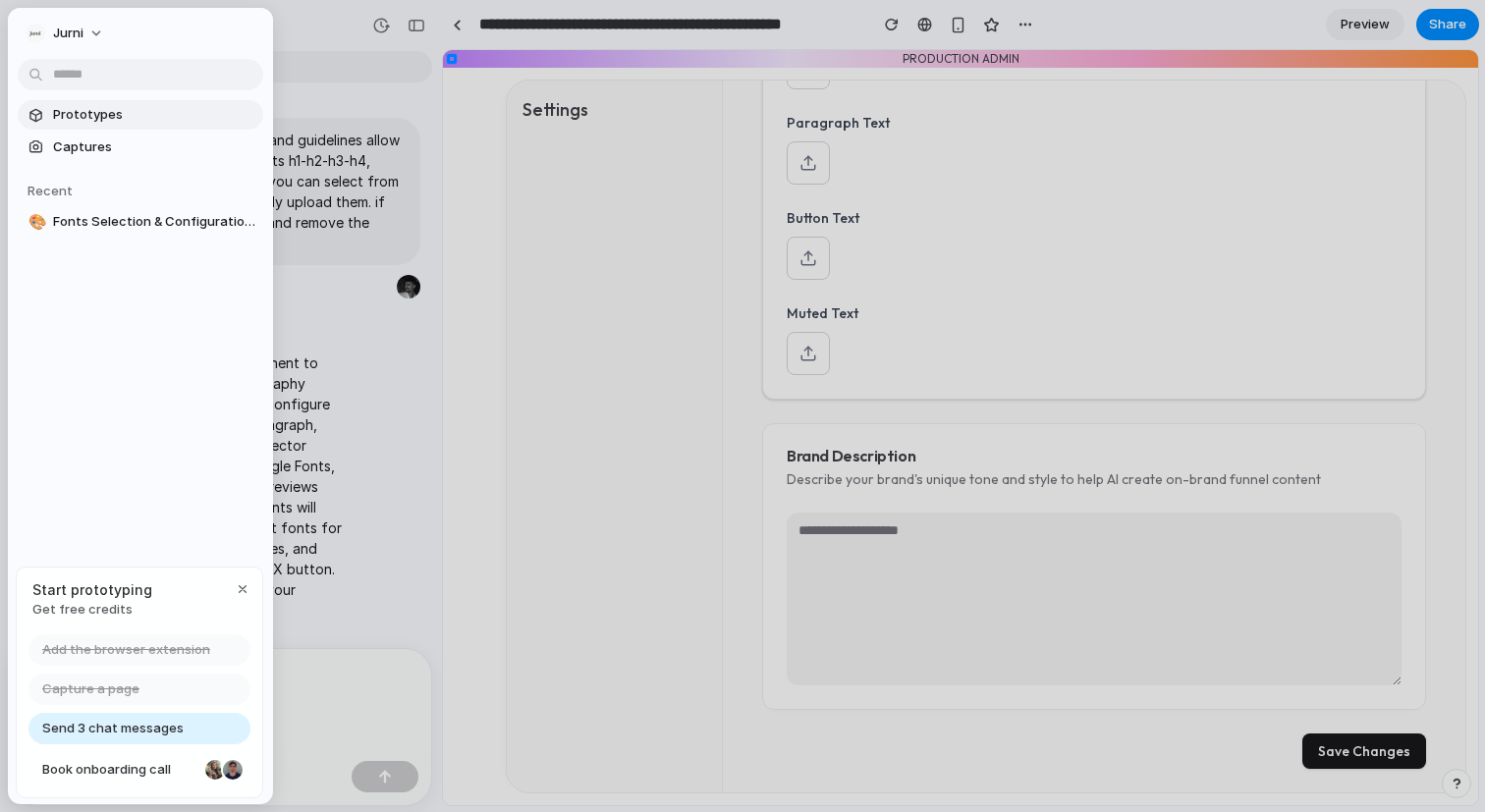
click at [91, 111] on span "Prototypes" at bounding box center [154, 115] width 202 height 20
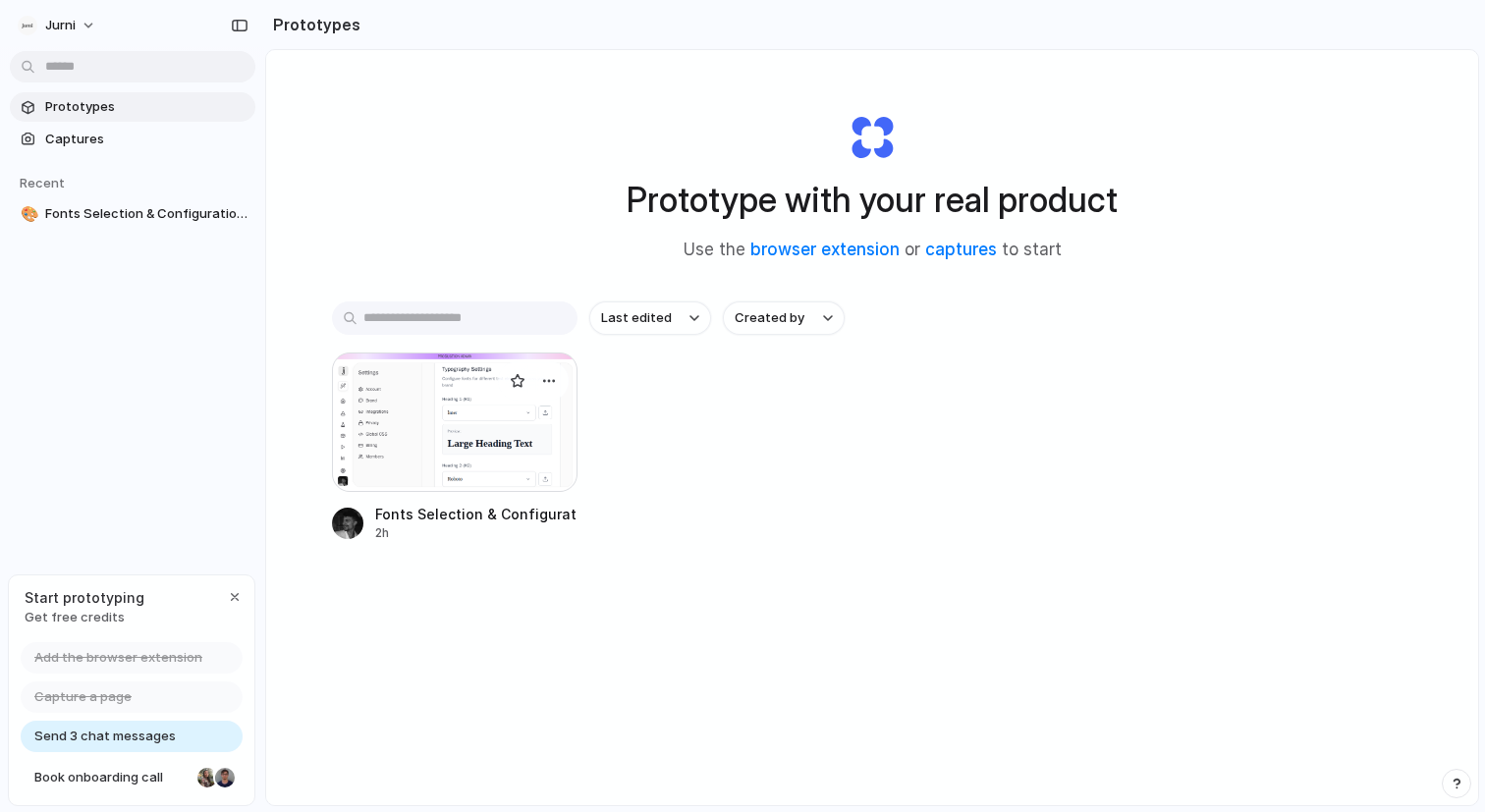
click at [481, 390] on div at bounding box center [455, 422] width 246 height 139
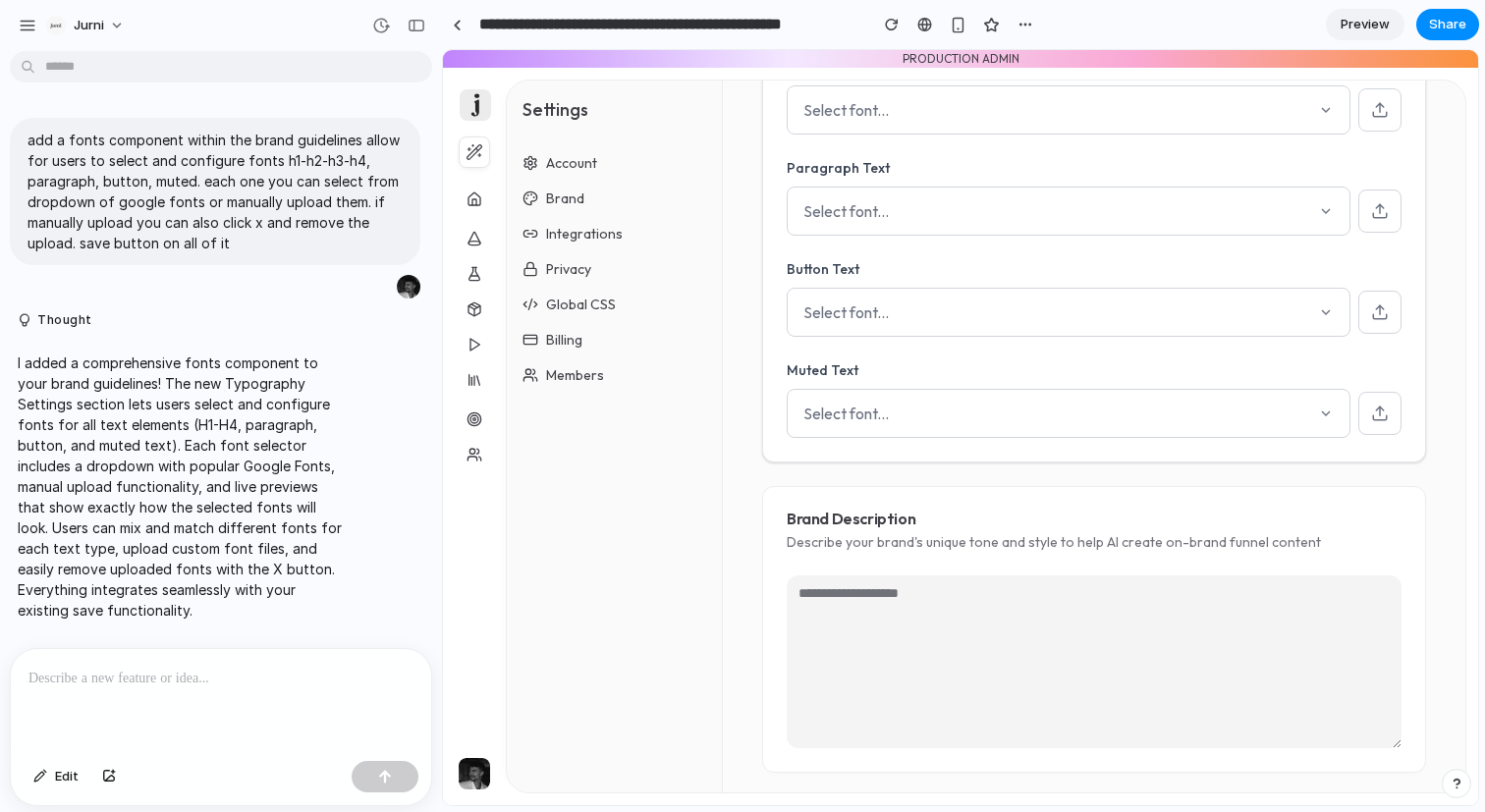
scroll to position [894, 0]
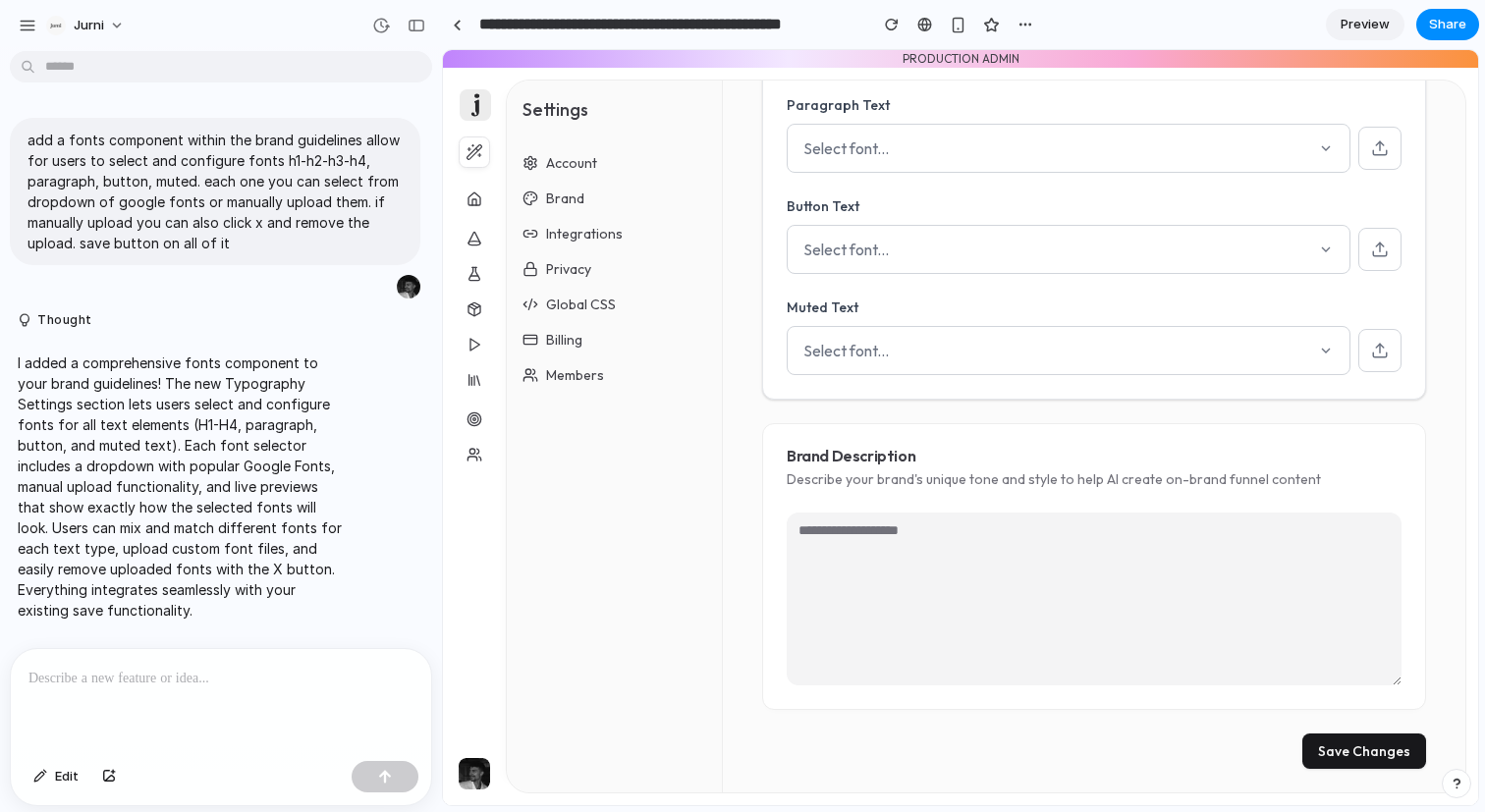
click at [1375, 747] on button "Save Changes" at bounding box center [1364, 751] width 124 height 35
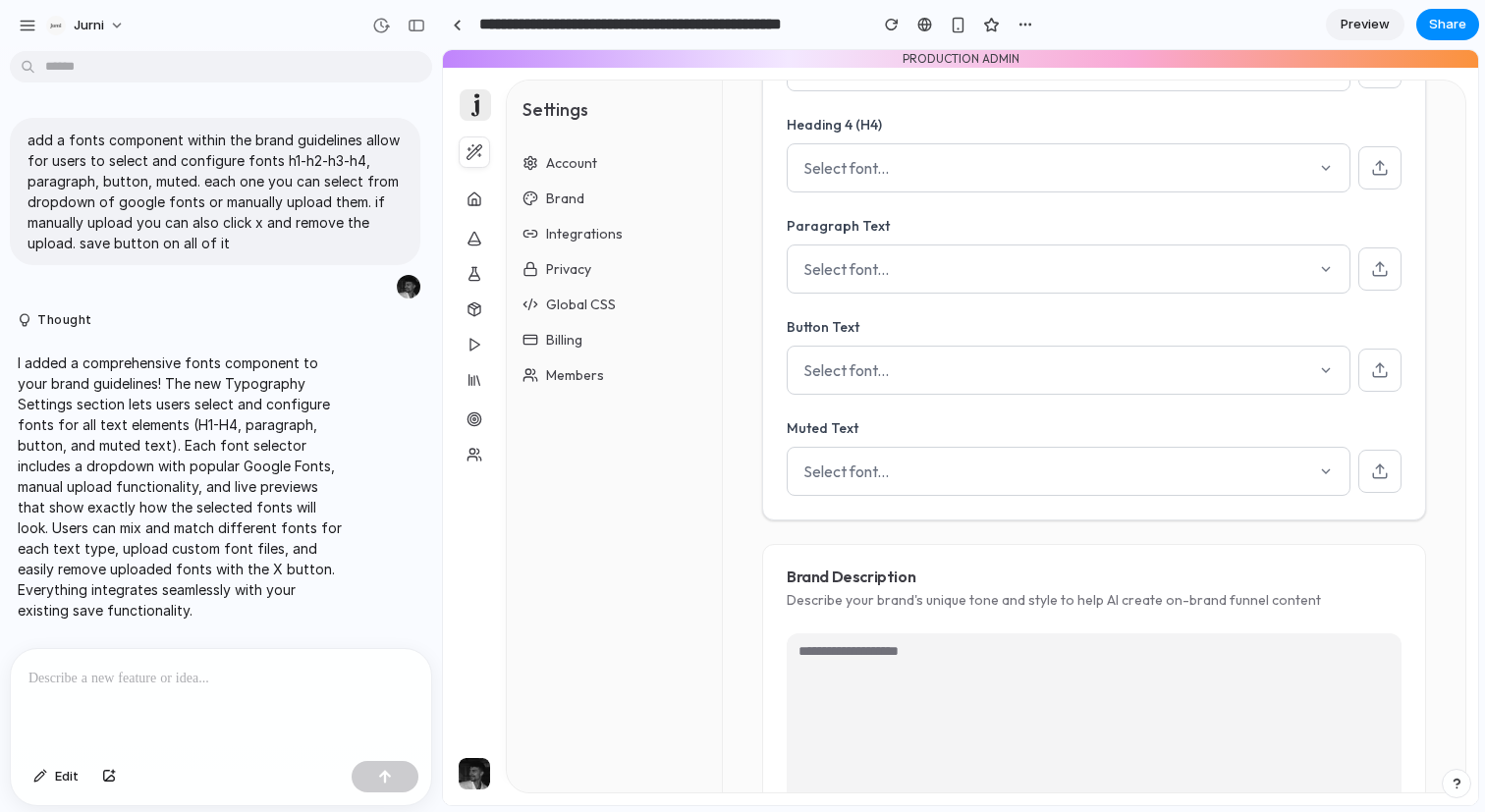
scroll to position [768, 0]
click at [206, 277] on div "add a fonts component within the brand guidelines allow for users to select and…" at bounding box center [215, 209] width 411 height 183
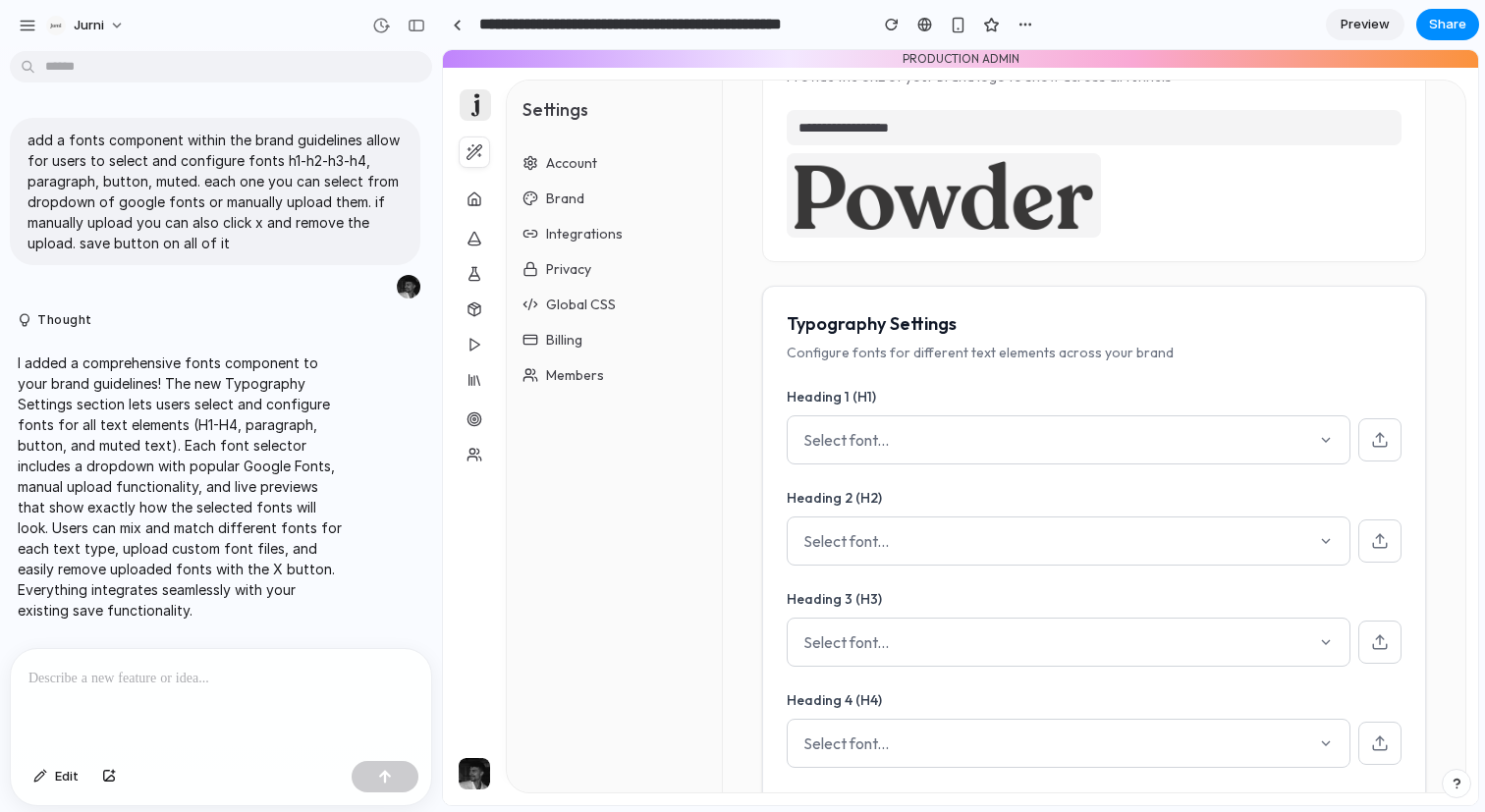
scroll to position [0, 0]
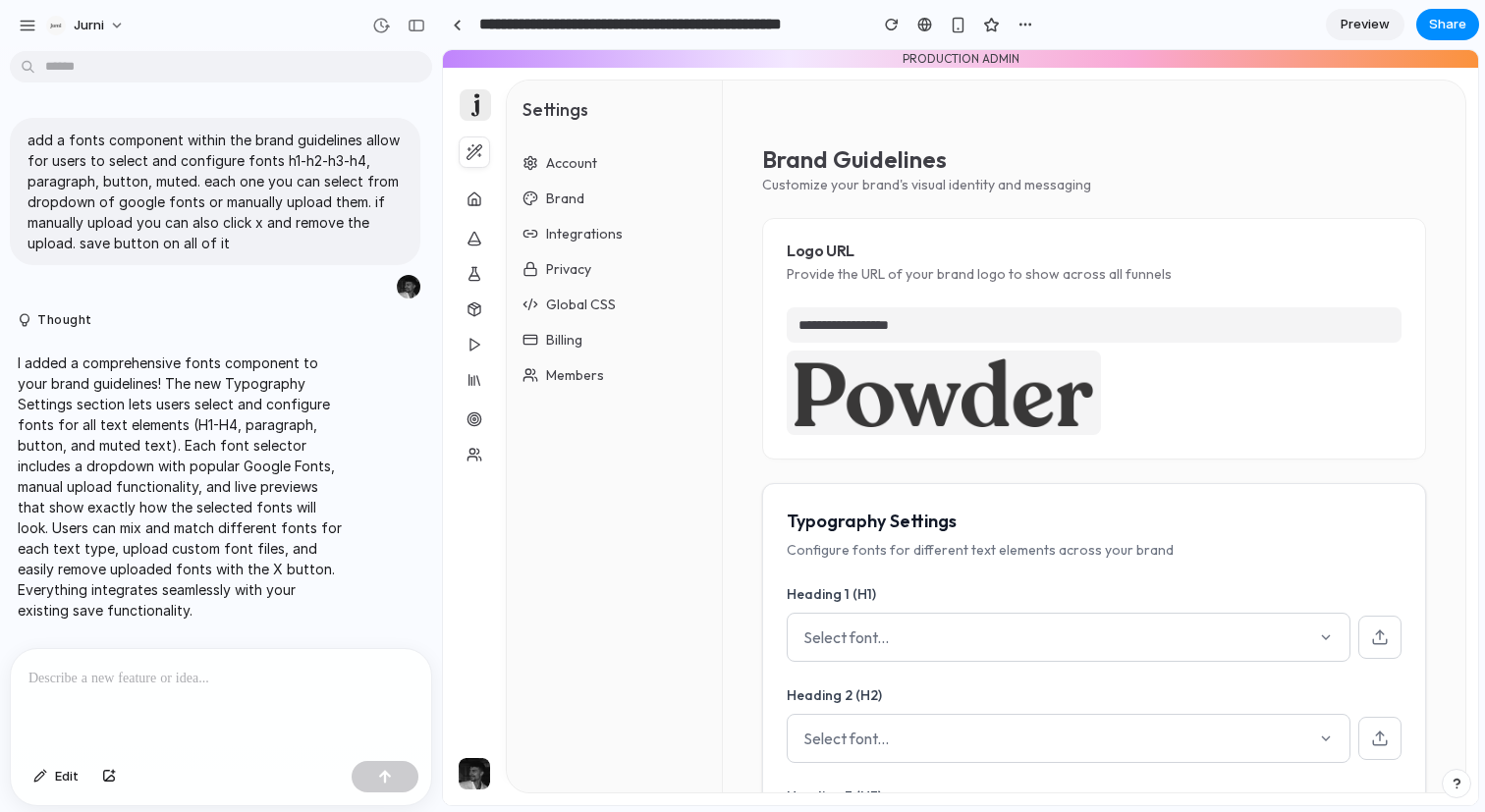
click at [569, 166] on span "Account" at bounding box center [571, 163] width 51 height 20
click at [23, 26] on div "button" at bounding box center [28, 26] width 18 height 18
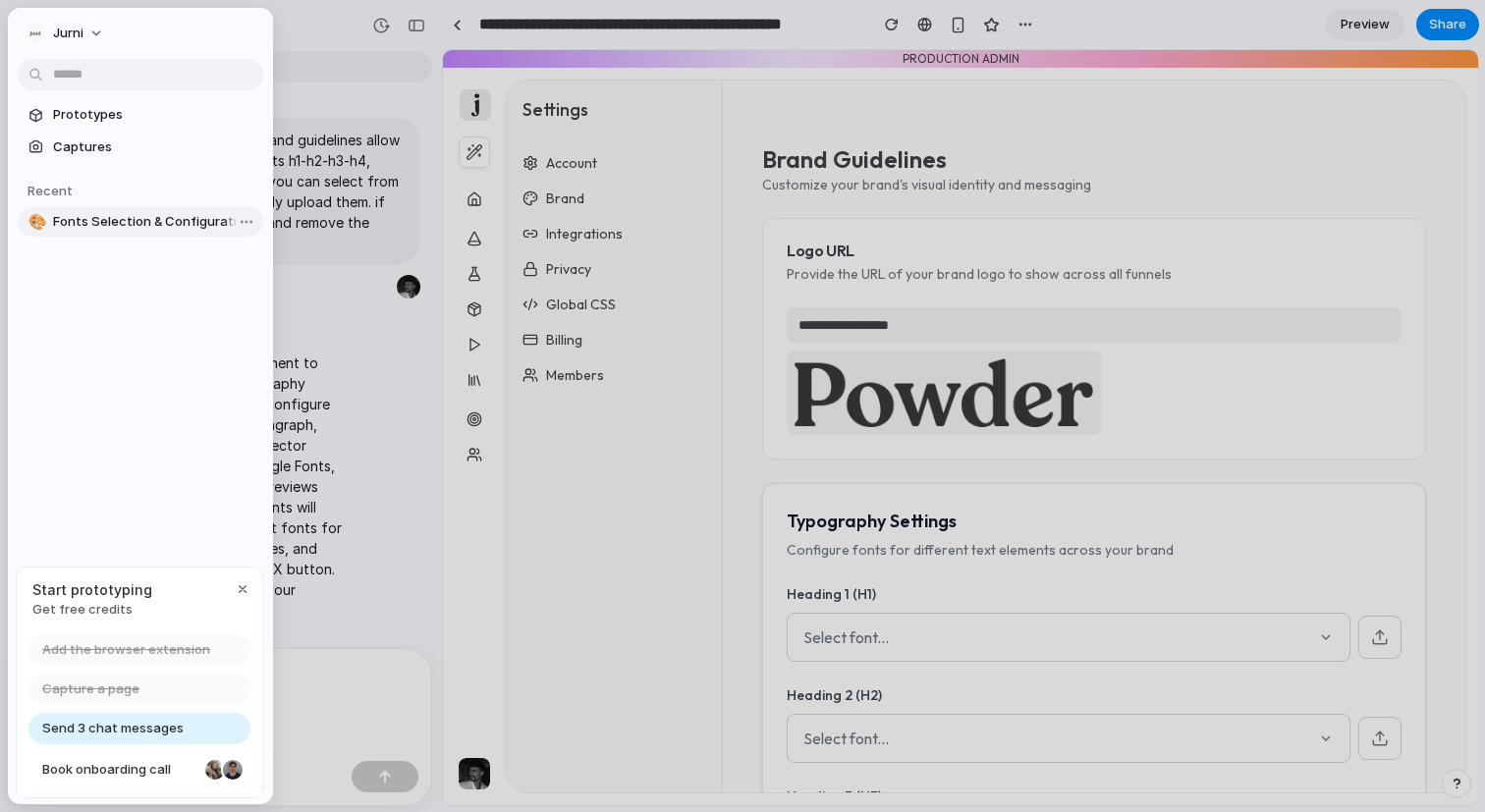
click at [100, 220] on span "Fonts Selection & Configuration in Brand Guidelines" at bounding box center [154, 222] width 202 height 20
click at [109, 615] on span "Get free credits" at bounding box center [92, 610] width 120 height 20
click at [109, 604] on span "Get free credits" at bounding box center [92, 610] width 120 height 20
click at [106, 732] on span "Send 3 chat messages" at bounding box center [112, 729] width 141 height 20
click at [247, 590] on div "button" at bounding box center [243, 589] width 16 height 16
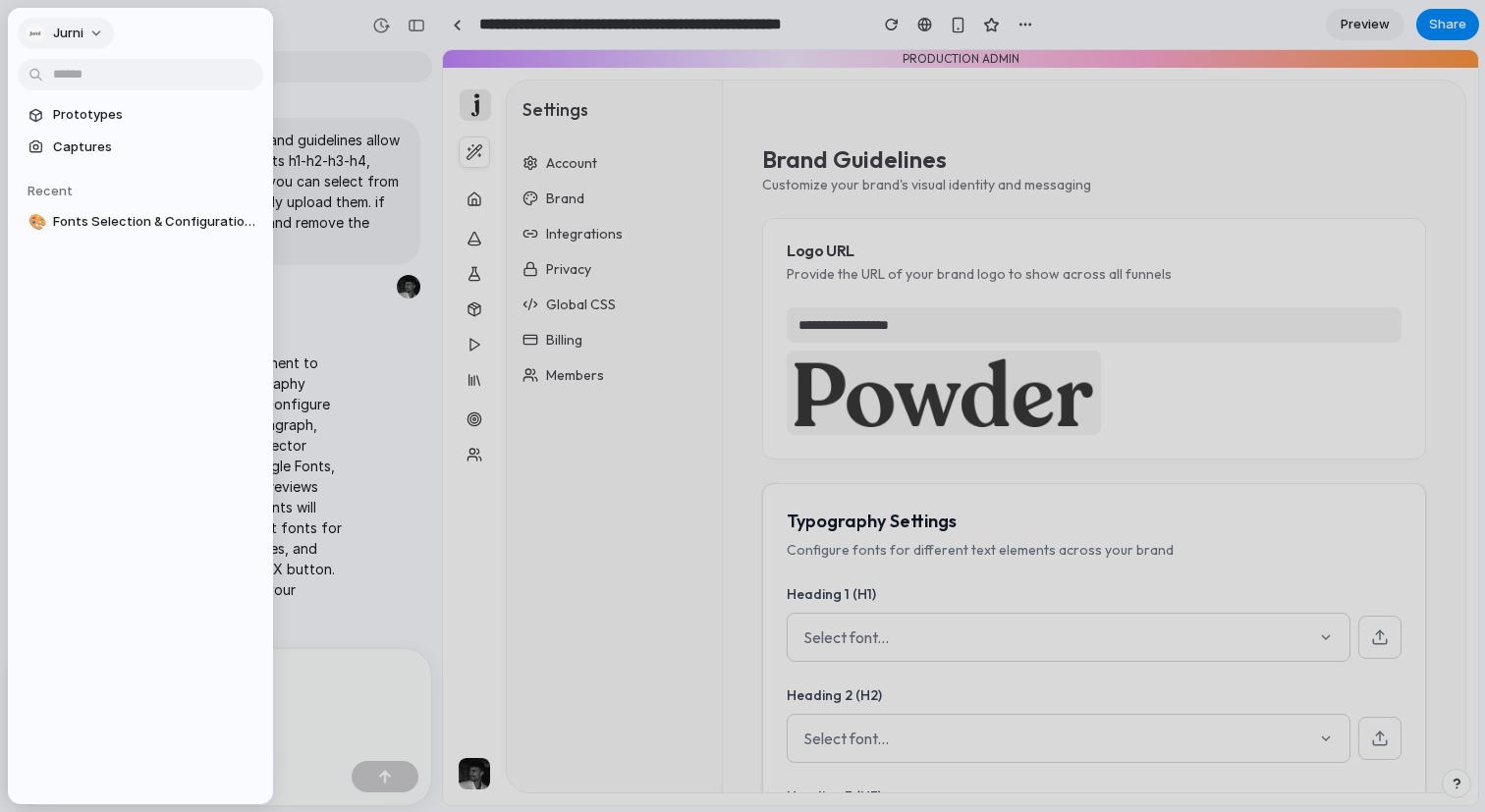
click at [91, 22] on button "Jurni" at bounding box center [66, 33] width 96 height 31
click at [93, 84] on span "Settings" at bounding box center [80, 78] width 54 height 20
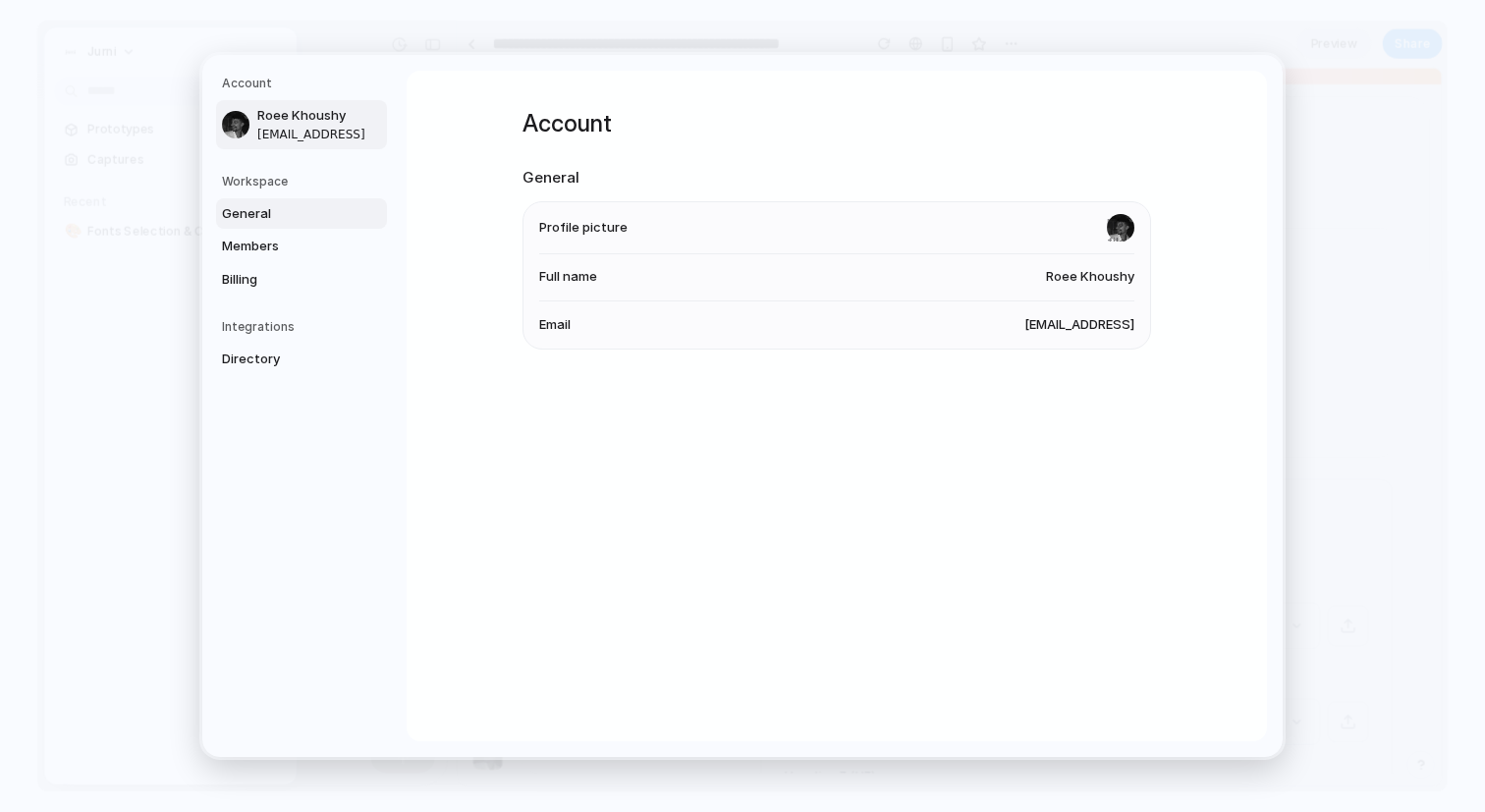
click at [273, 211] on span "General" at bounding box center [285, 214] width 126 height 20
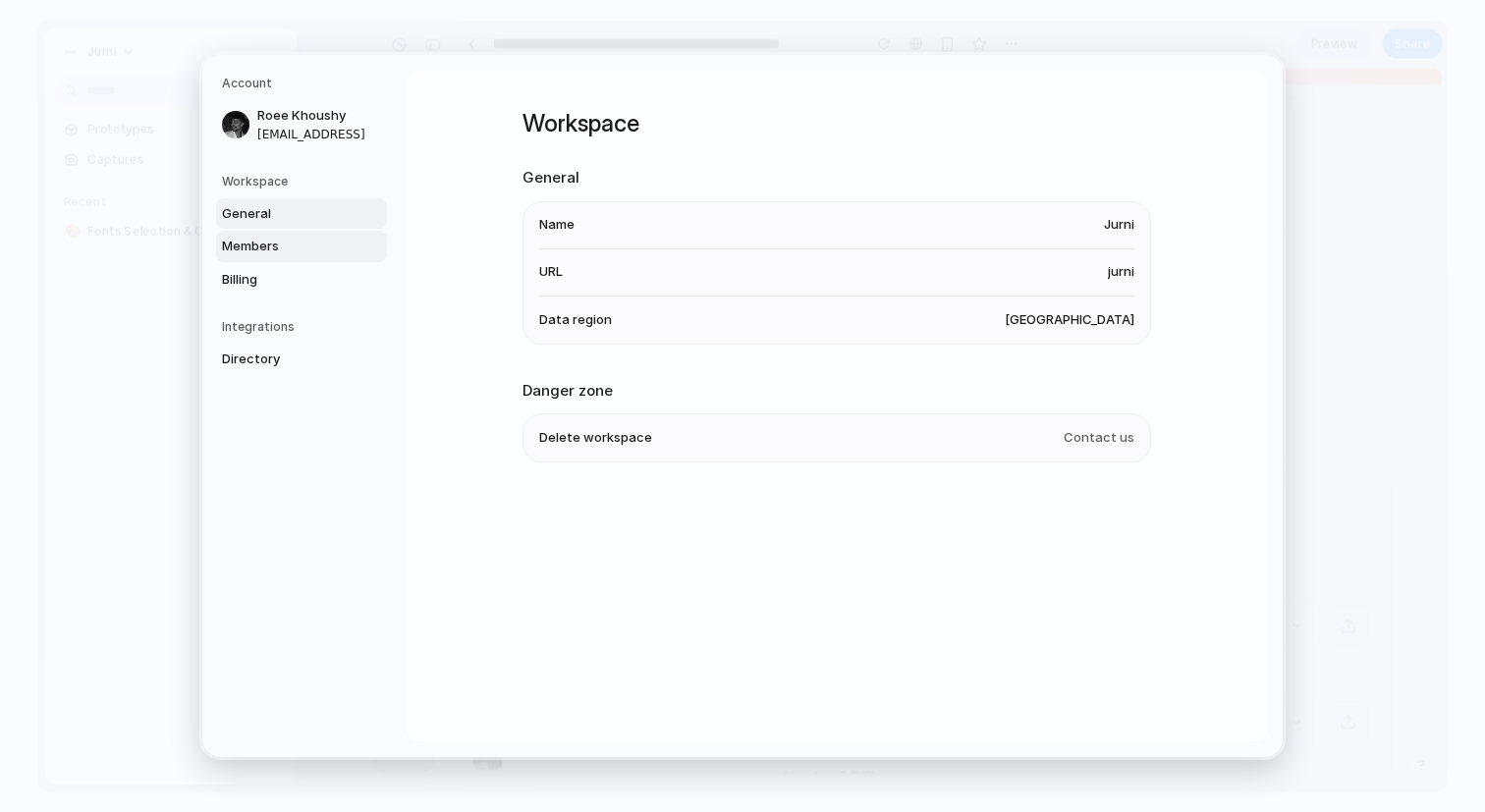
click at [284, 247] on span "Members" at bounding box center [285, 247] width 126 height 20
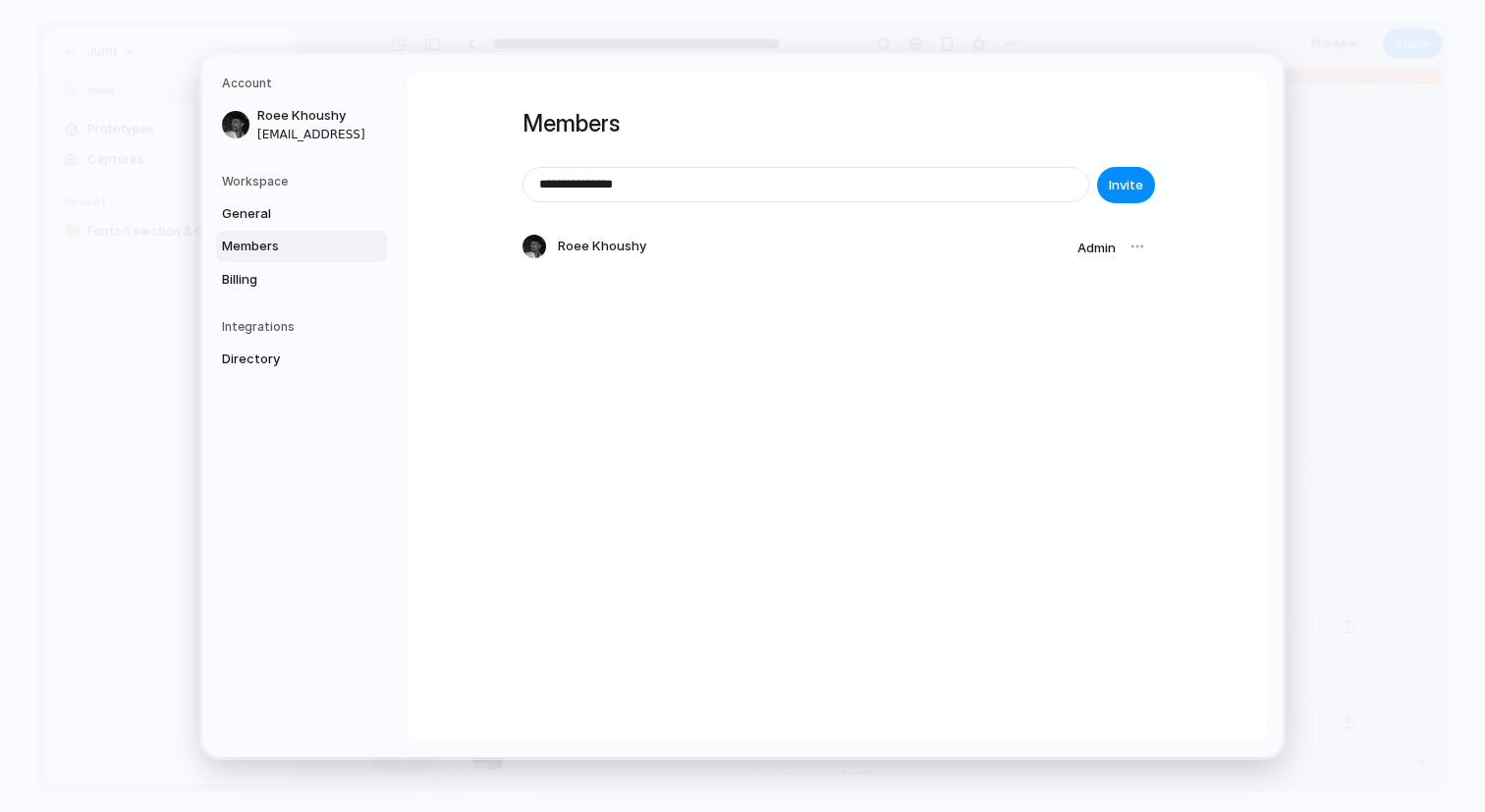
click at [741, 181] on input "**********" at bounding box center [805, 184] width 565 height 33
type input "*"
click at [1196, 264] on div "Members Invite Roee Khoushy Admin" at bounding box center [837, 406] width 860 height 671
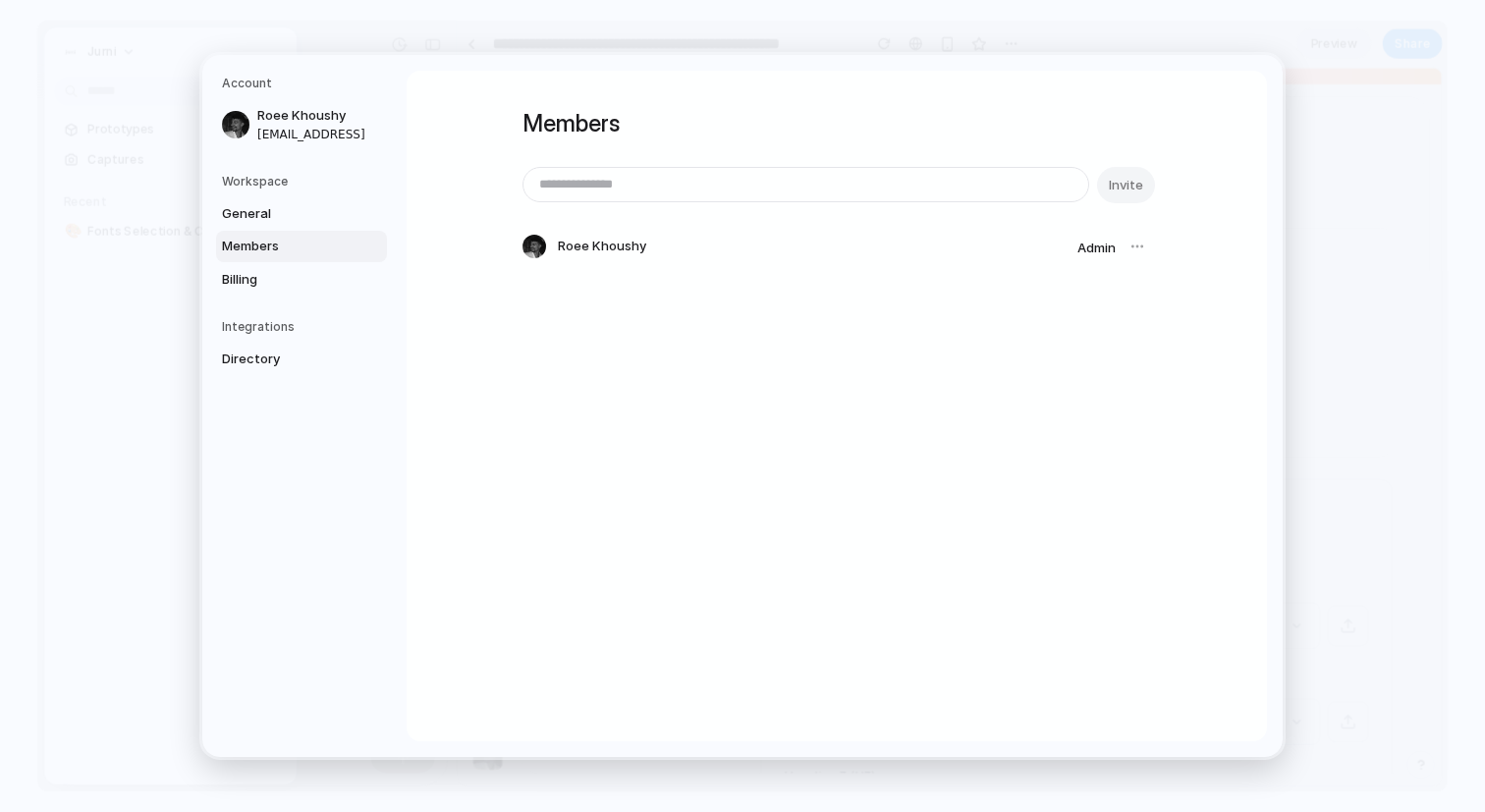
click at [1140, 245] on div at bounding box center [1137, 246] width 27 height 27
click at [1132, 251] on div at bounding box center [1137, 246] width 27 height 27
click at [612, 244] on span "Roee Khoushy" at bounding box center [602, 247] width 88 height 20
click at [277, 274] on span "Billing" at bounding box center [285, 280] width 126 height 20
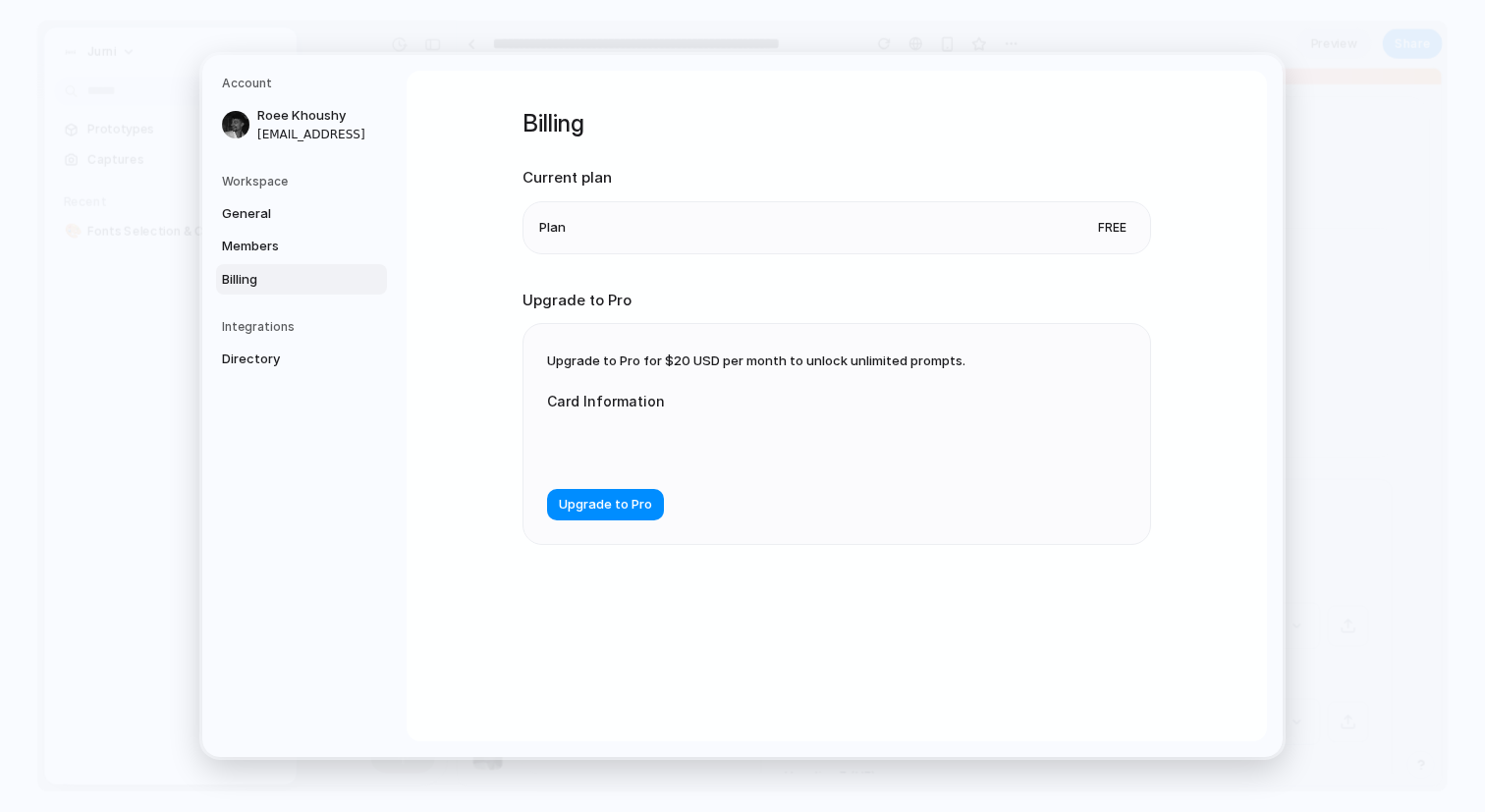
click at [467, 484] on div "Billing Current plan Plan Free Upgrade to Pro Upgrade to Pro for $20 USD per mo…" at bounding box center [837, 406] width 860 height 671
click at [668, 215] on li "Plan Free" at bounding box center [836, 227] width 595 height 51
click at [607, 224] on li "Plan Free" at bounding box center [836, 227] width 595 height 51
click at [262, 370] on link "Directory" at bounding box center [301, 359] width 171 height 31
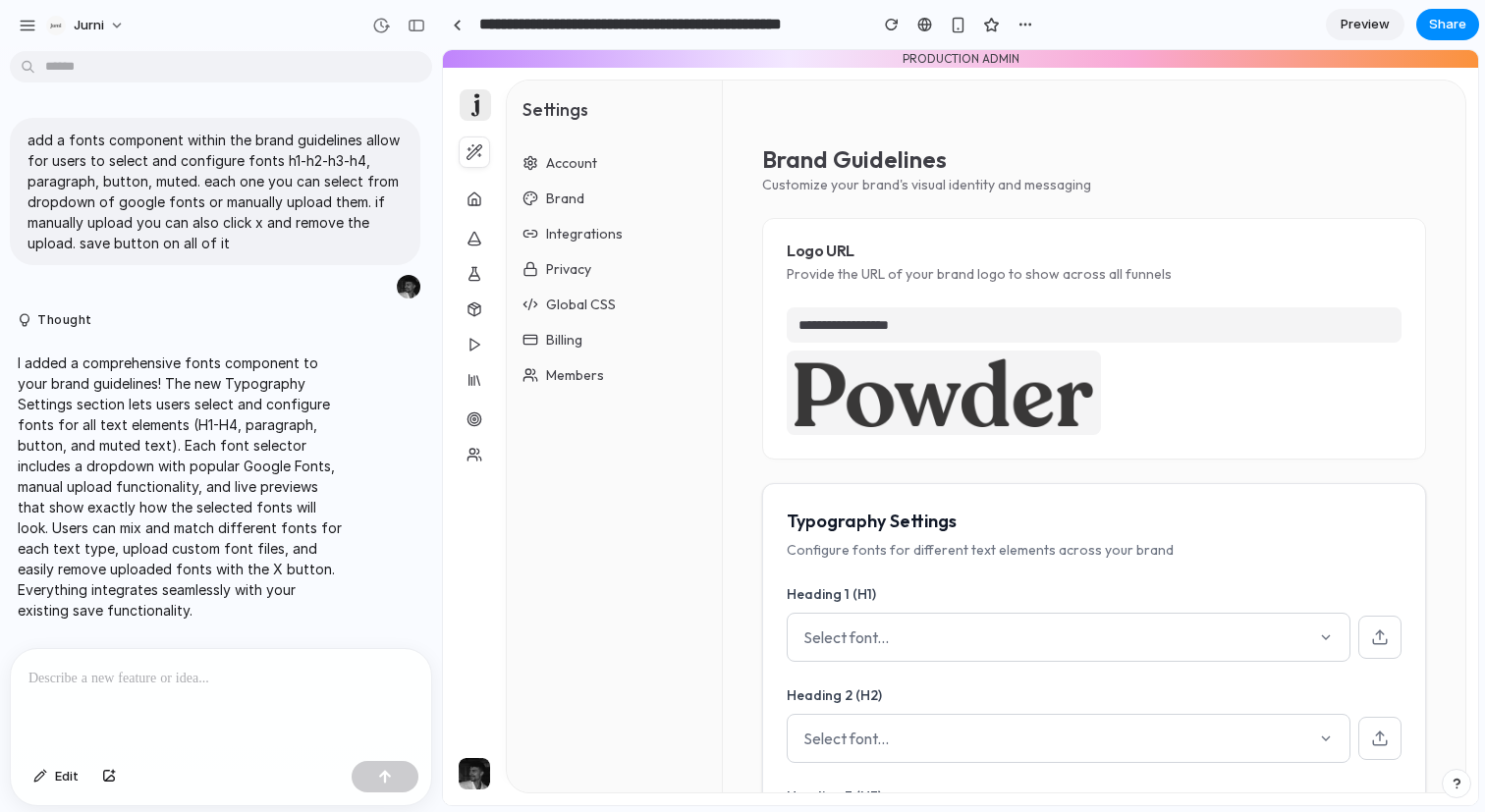
click at [161, 674] on p at bounding box center [220, 679] width 385 height 24
click at [17, 18] on button "button" at bounding box center [27, 25] width 29 height 29
click at [383, 27] on div "button" at bounding box center [381, 26] width 18 height 18
click at [57, 37] on div "Version 2 Current Version 1 2h ago Restore" at bounding box center [742, 406] width 1485 height 812
click at [82, 34] on button "Jurni" at bounding box center [86, 25] width 96 height 31
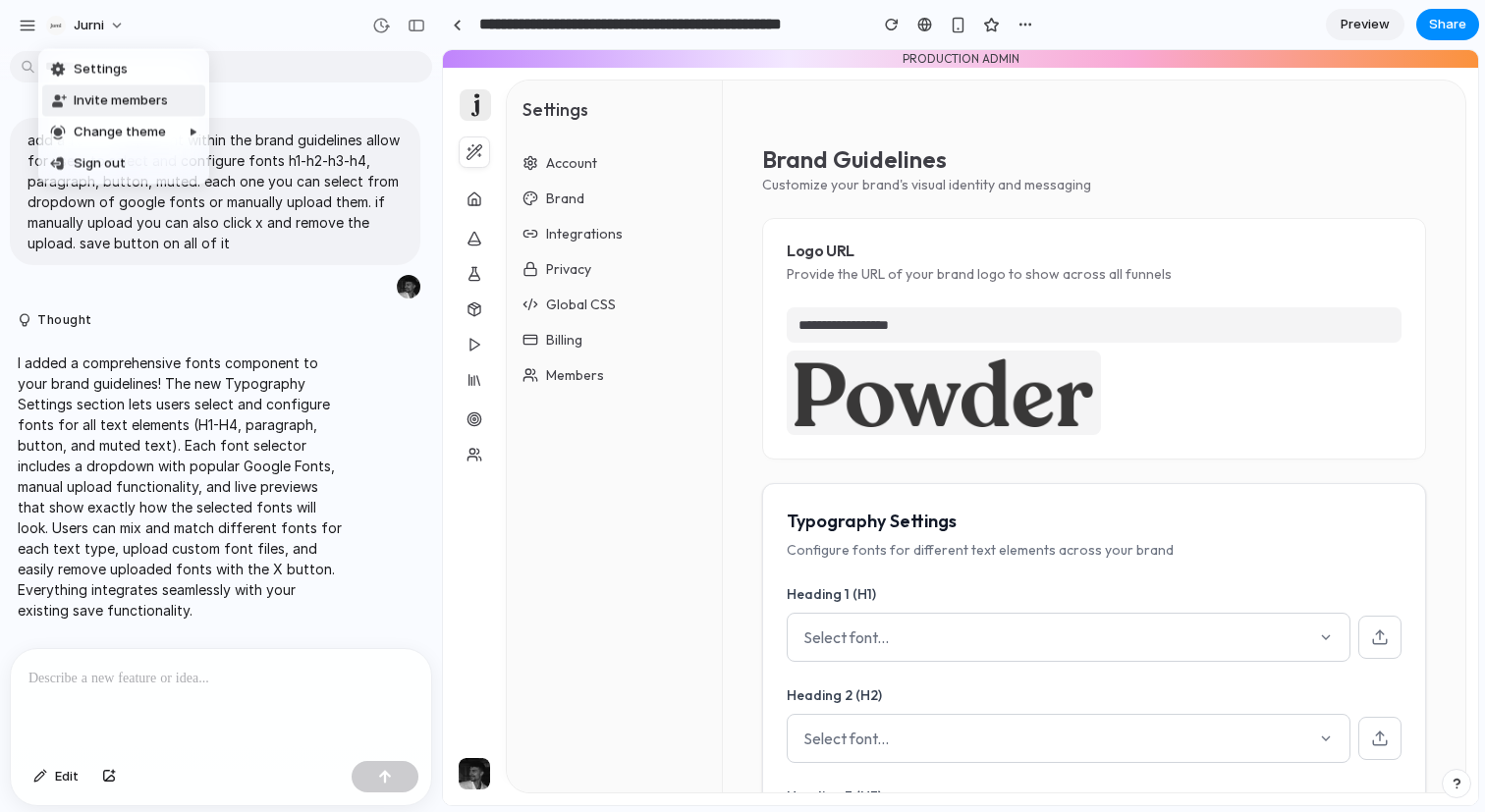
click at [23, 22] on div "Settings Invite members Change theme Sign out" at bounding box center [742, 406] width 1485 height 812
click at [33, 27] on div "button" at bounding box center [28, 26] width 18 height 18
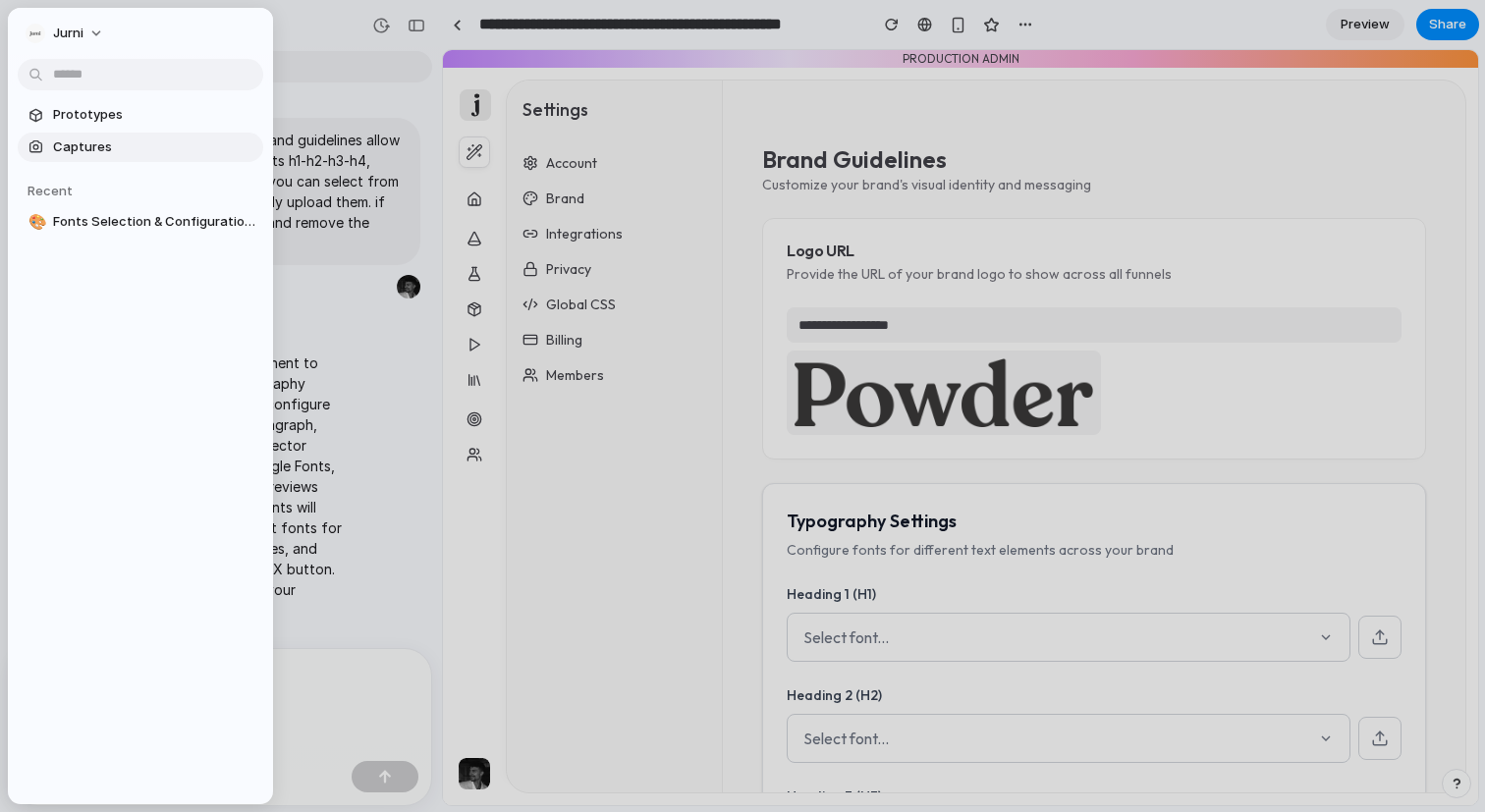
click at [77, 143] on span "Captures" at bounding box center [154, 147] width 202 height 20
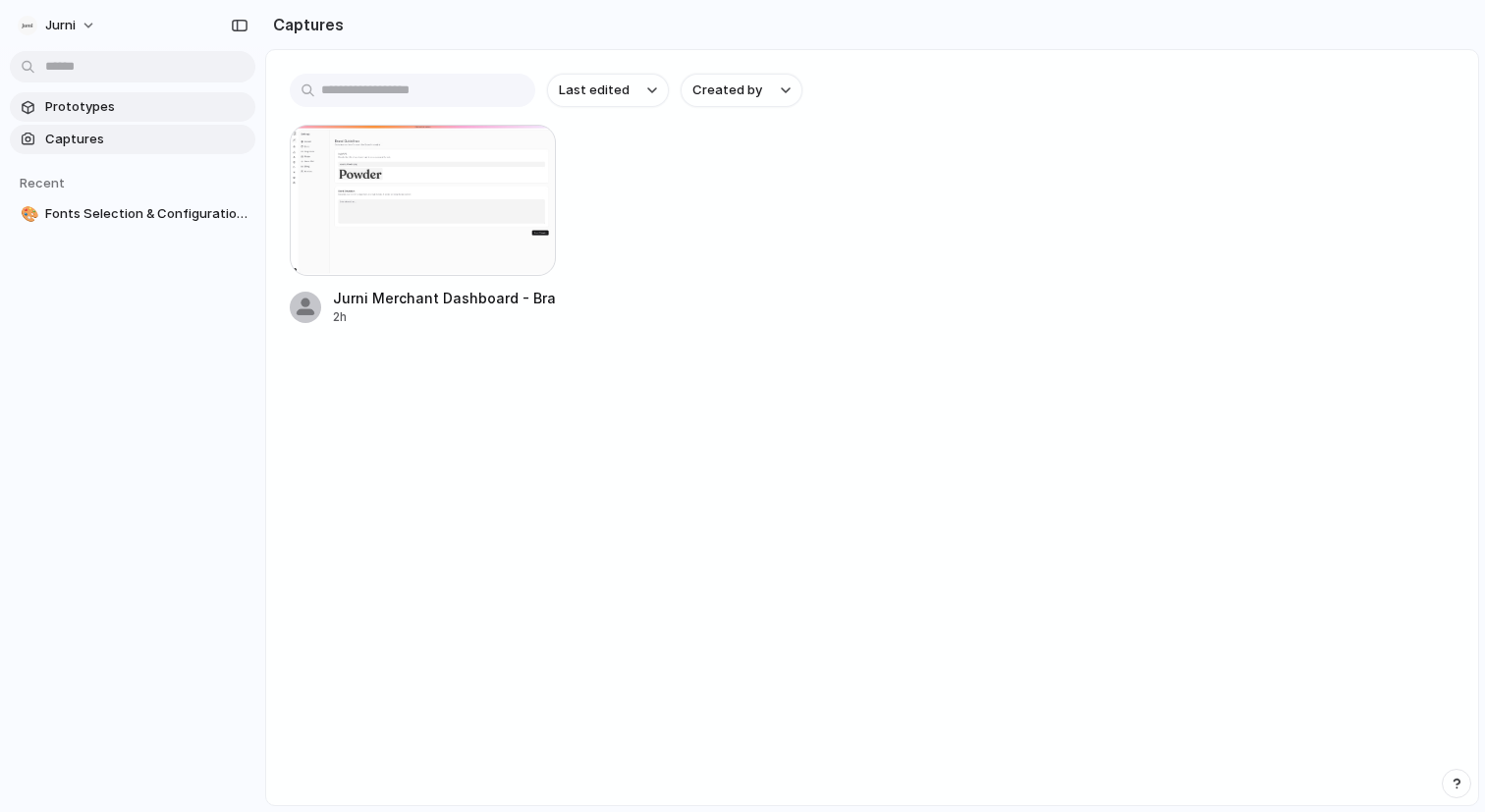
click at [115, 117] on link "Prototypes" at bounding box center [133, 106] width 246 height 29
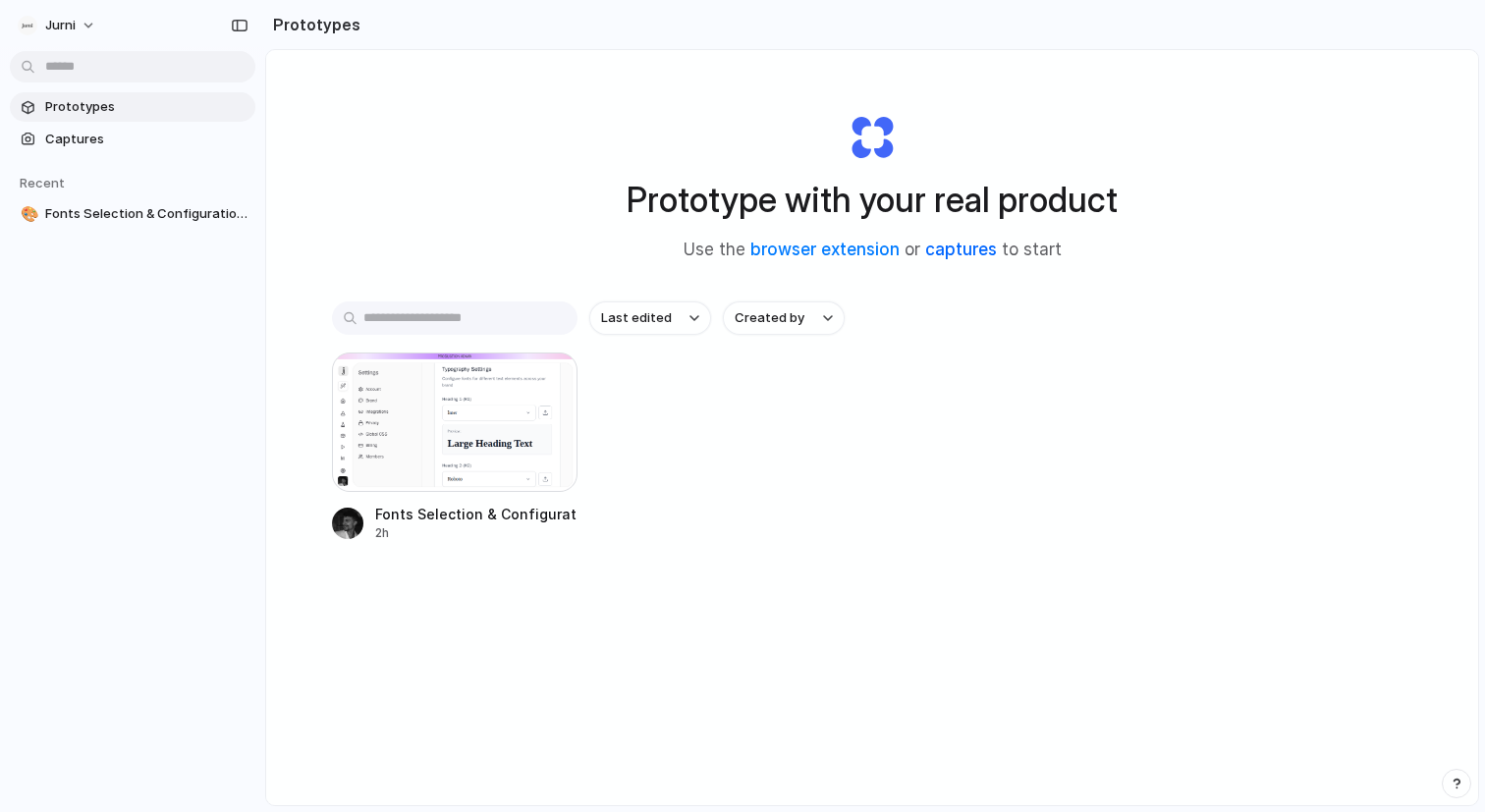
click at [984, 257] on link "captures" at bounding box center [961, 250] width 72 height 20
